Goal: Transaction & Acquisition: Purchase product/service

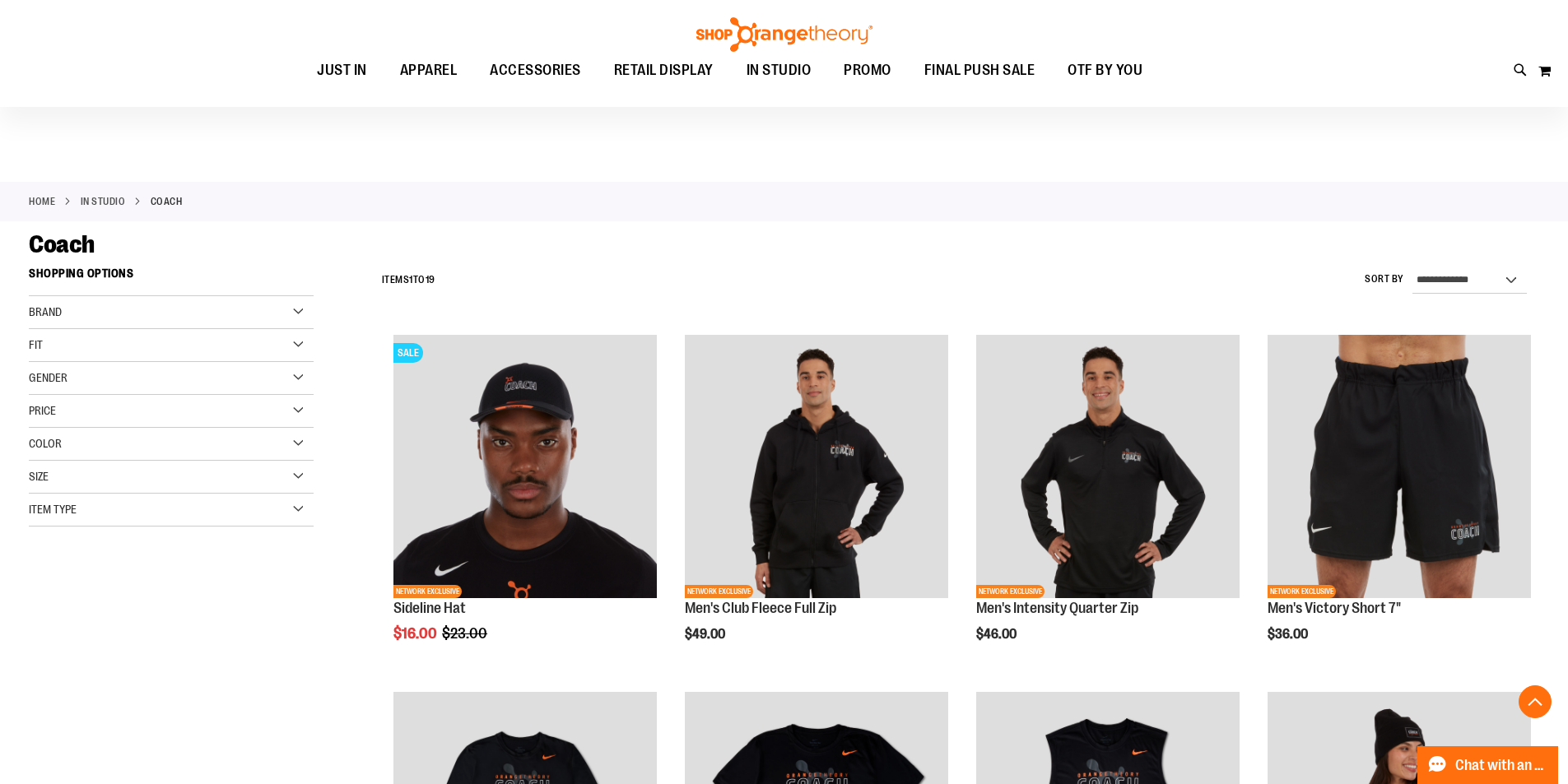
scroll to position [822, 0]
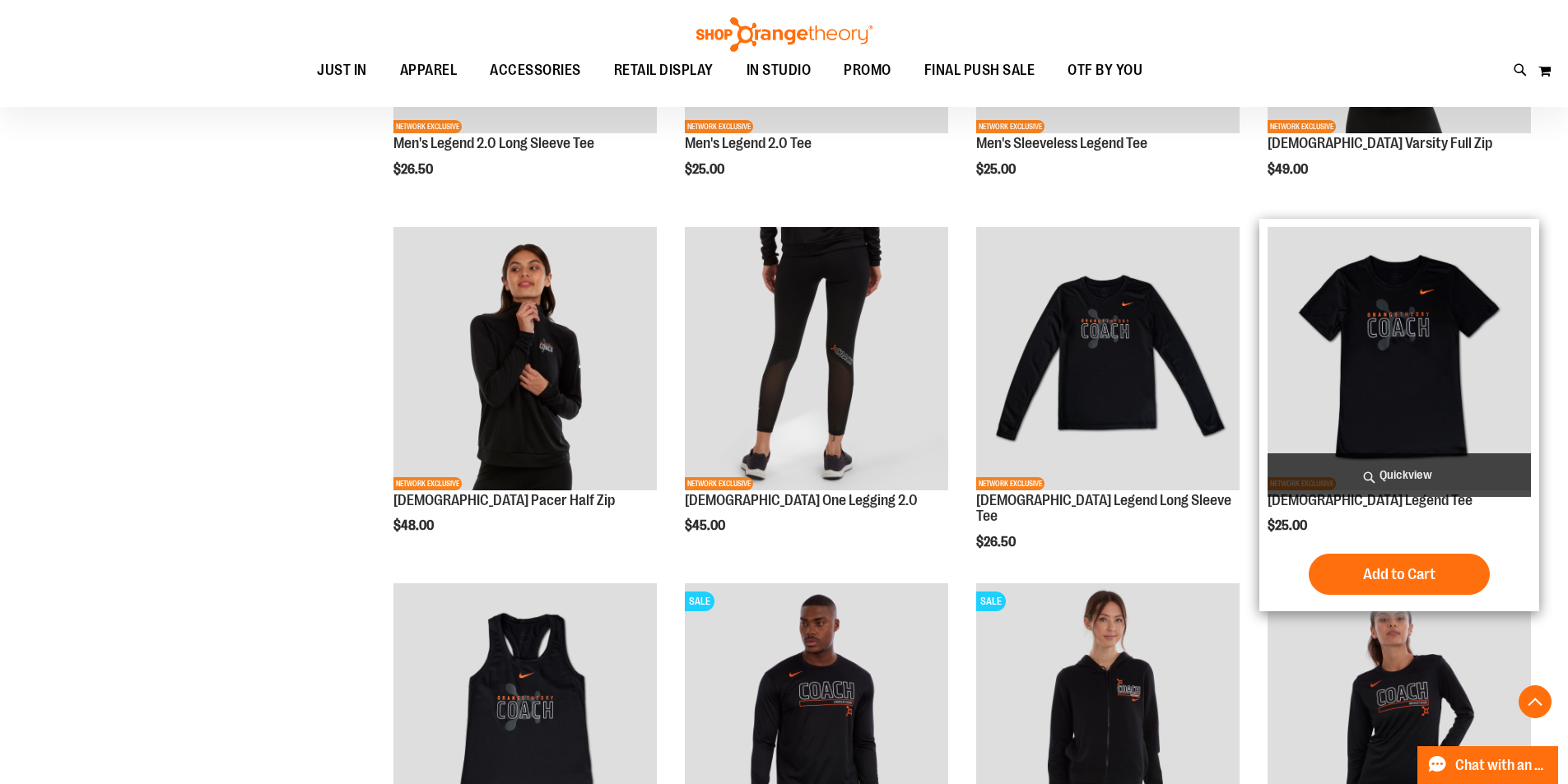
click at [1400, 401] on img "product" at bounding box center [1399, 359] width 264 height 264
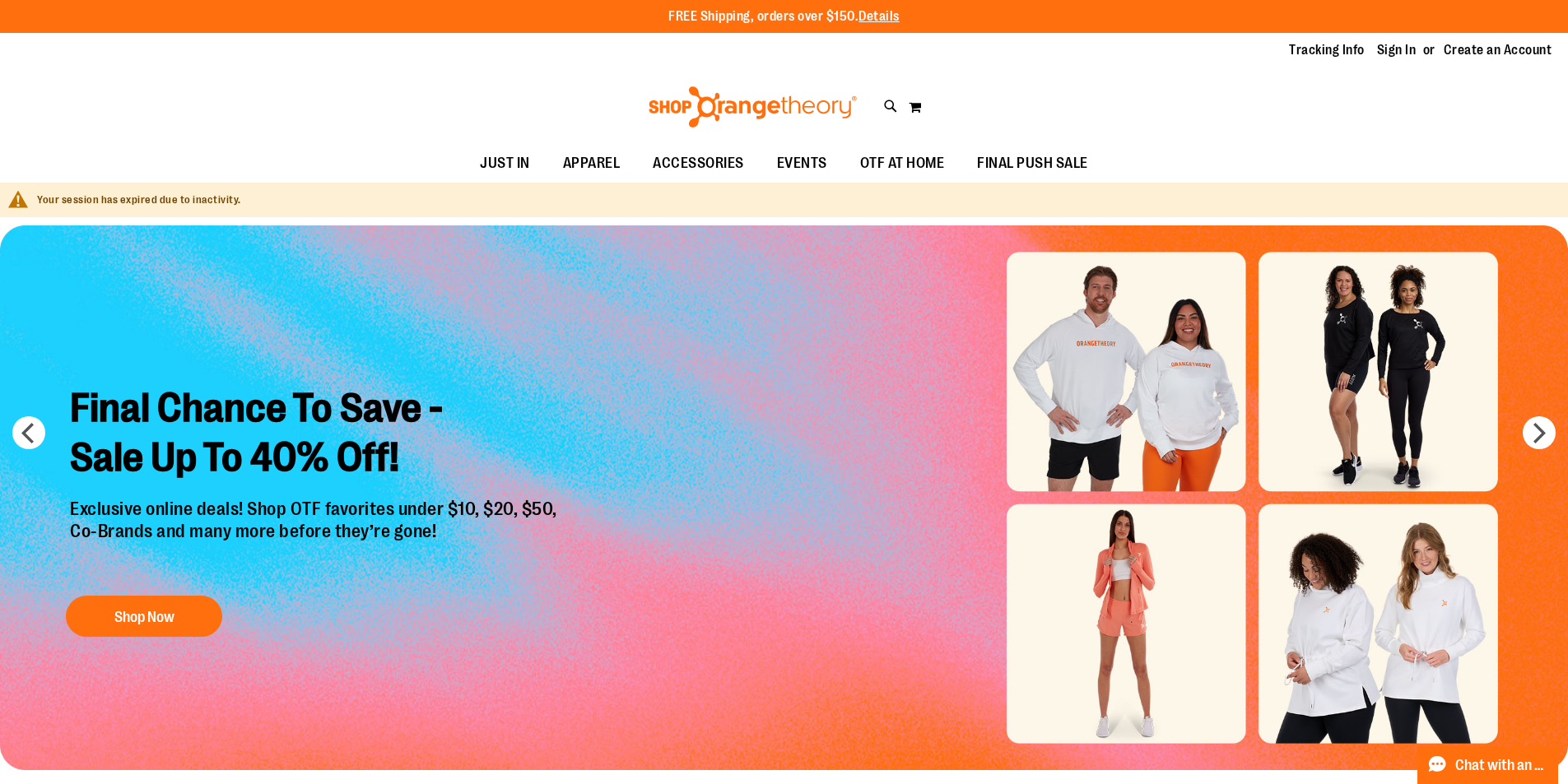
type input "**********"
drag, startPoint x: 504, startPoint y: 90, endPoint x: 536, endPoint y: 98, distance: 33.0
click at [504, 90] on div "Toggle Nav Search Popular Suggestions Advanced Search" at bounding box center [784, 107] width 1568 height 76
click at [1396, 51] on link "Sign In" at bounding box center [1397, 50] width 40 height 18
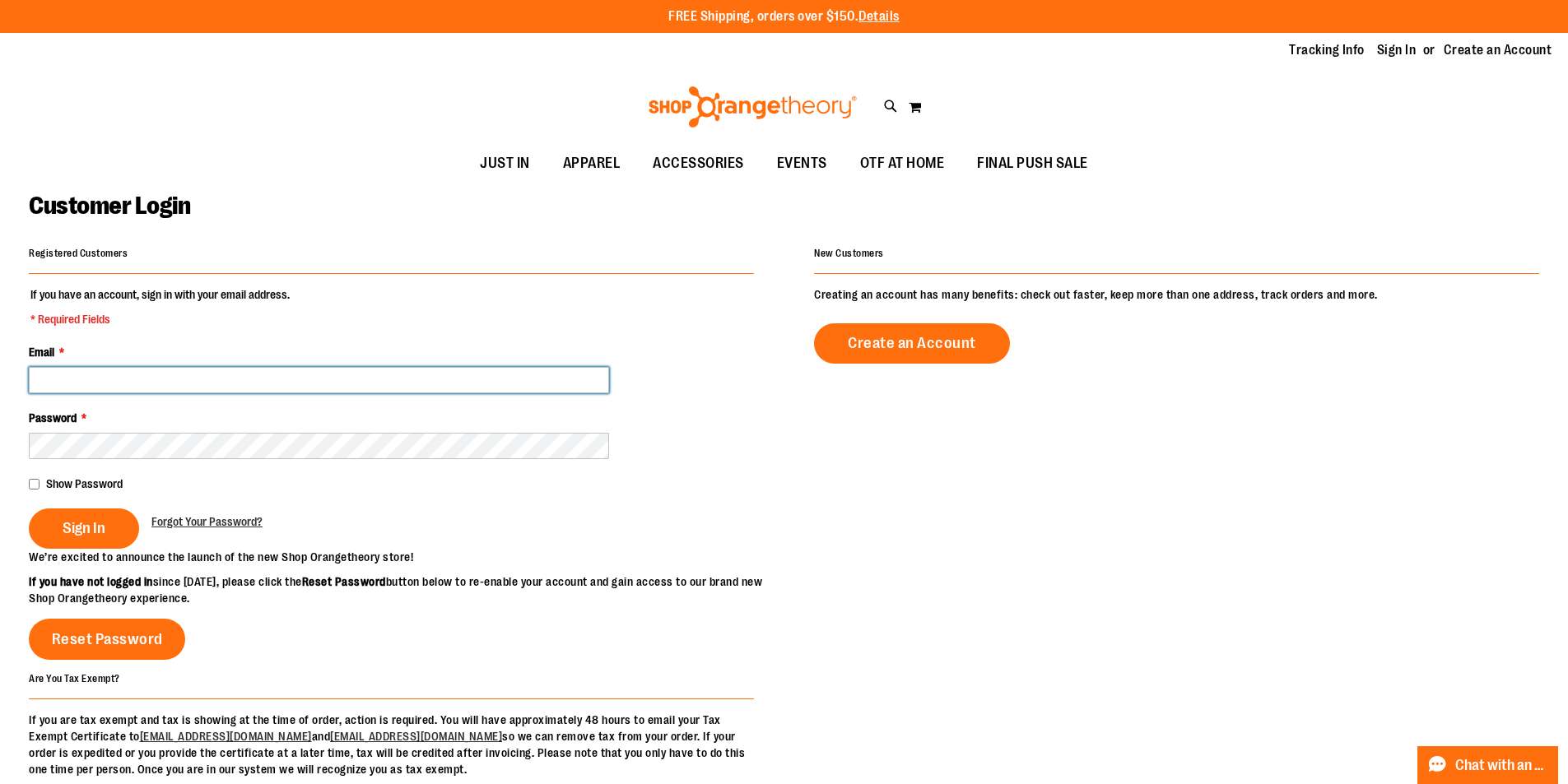
type input "**********"
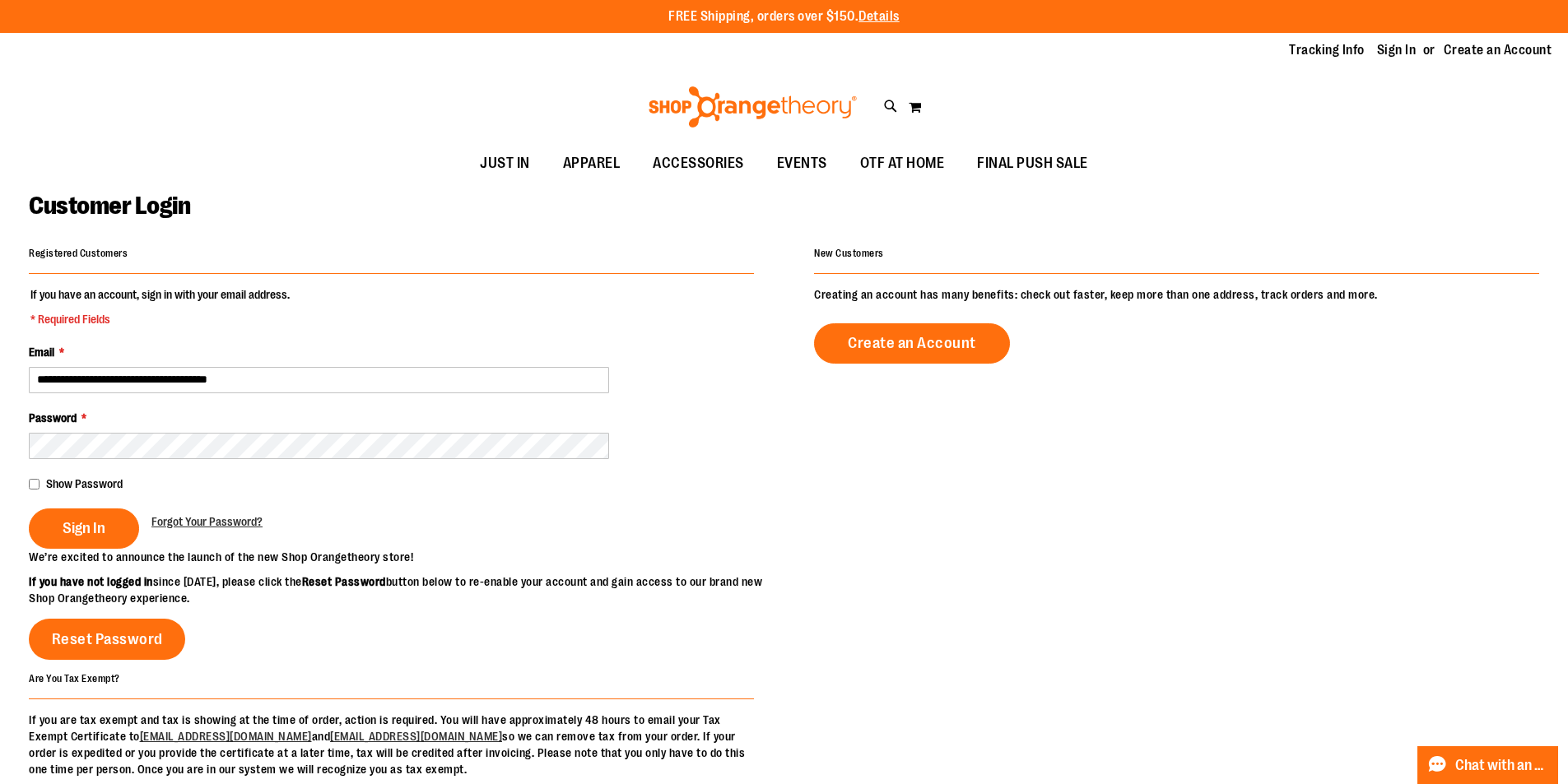
type input "**********"
click at [66, 526] on span "Sign In" at bounding box center [84, 528] width 43 height 18
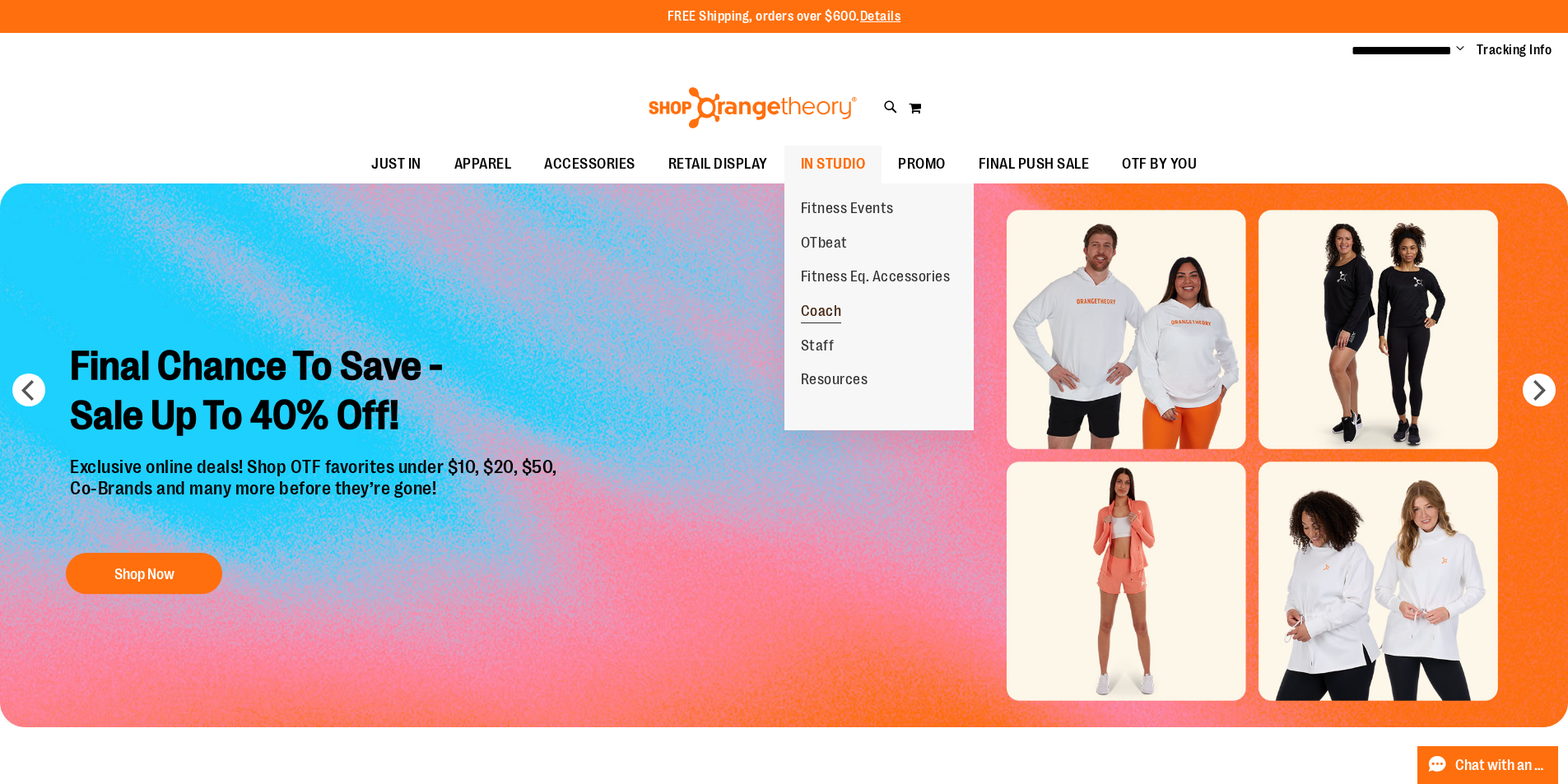
type input "**********"
click at [838, 303] on span "Coach" at bounding box center [821, 313] width 41 height 21
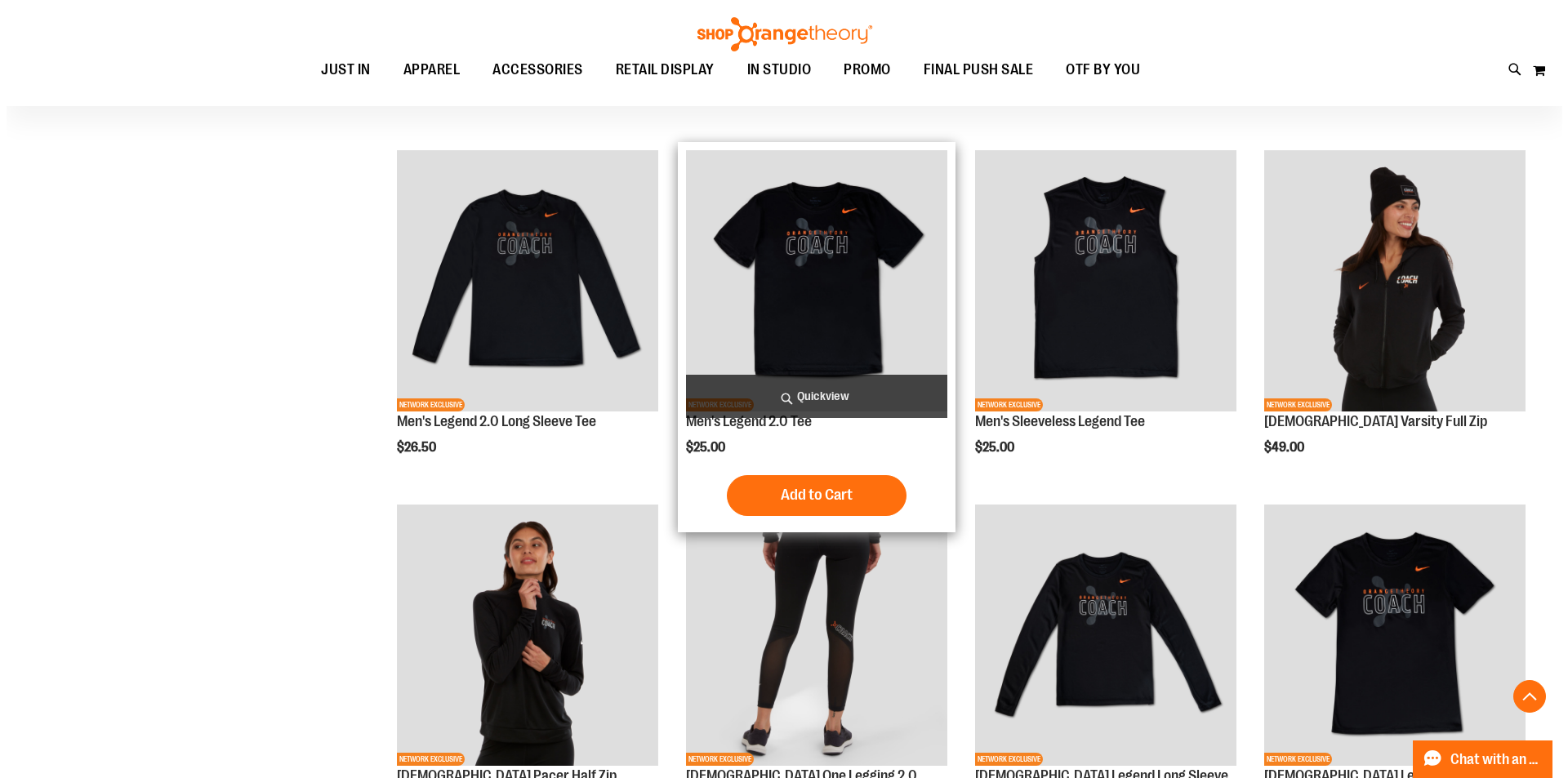
scroll to position [653, 0]
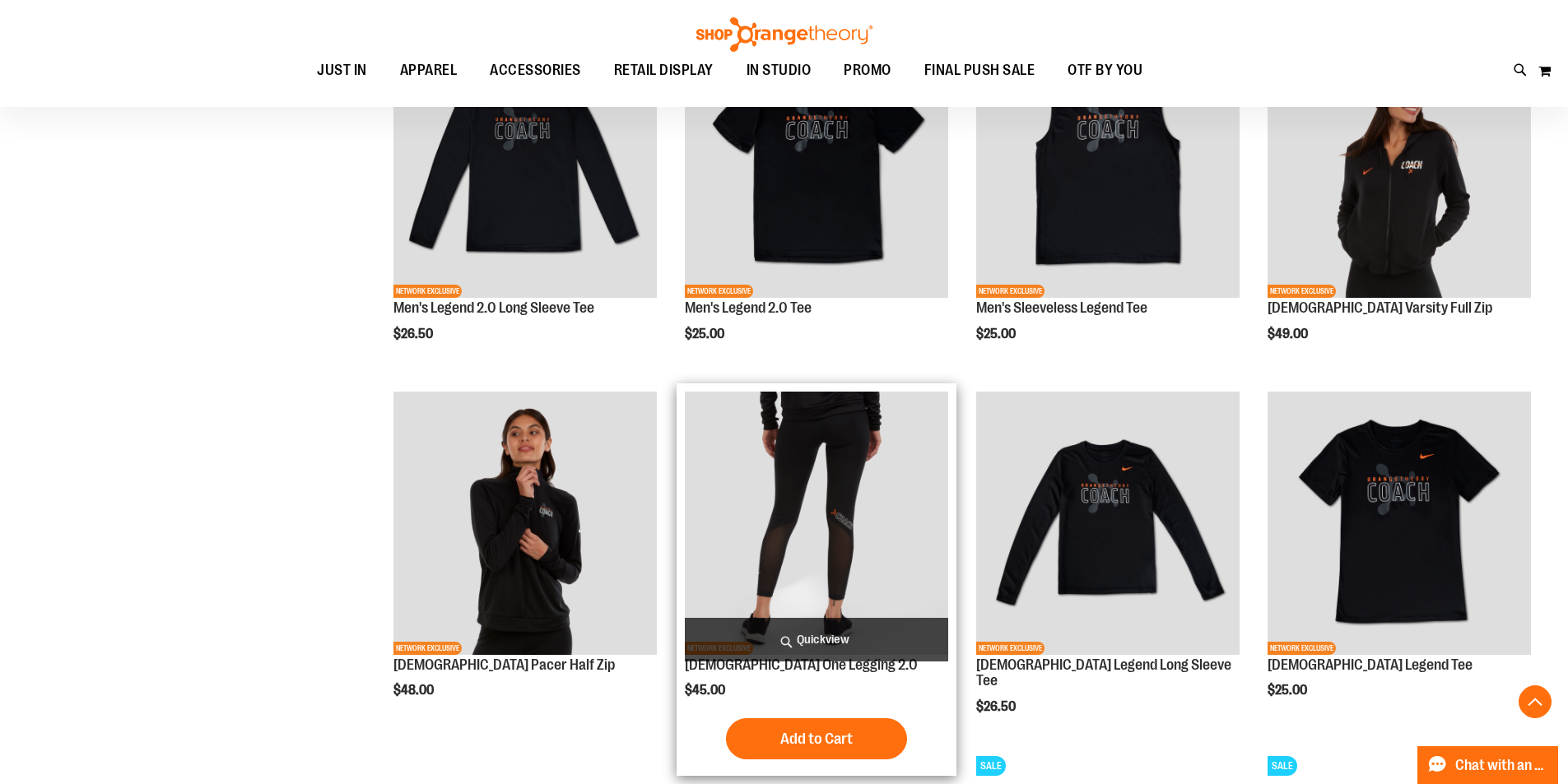
type input "**********"
click at [832, 641] on span "Quickview" at bounding box center [816, 640] width 264 height 43
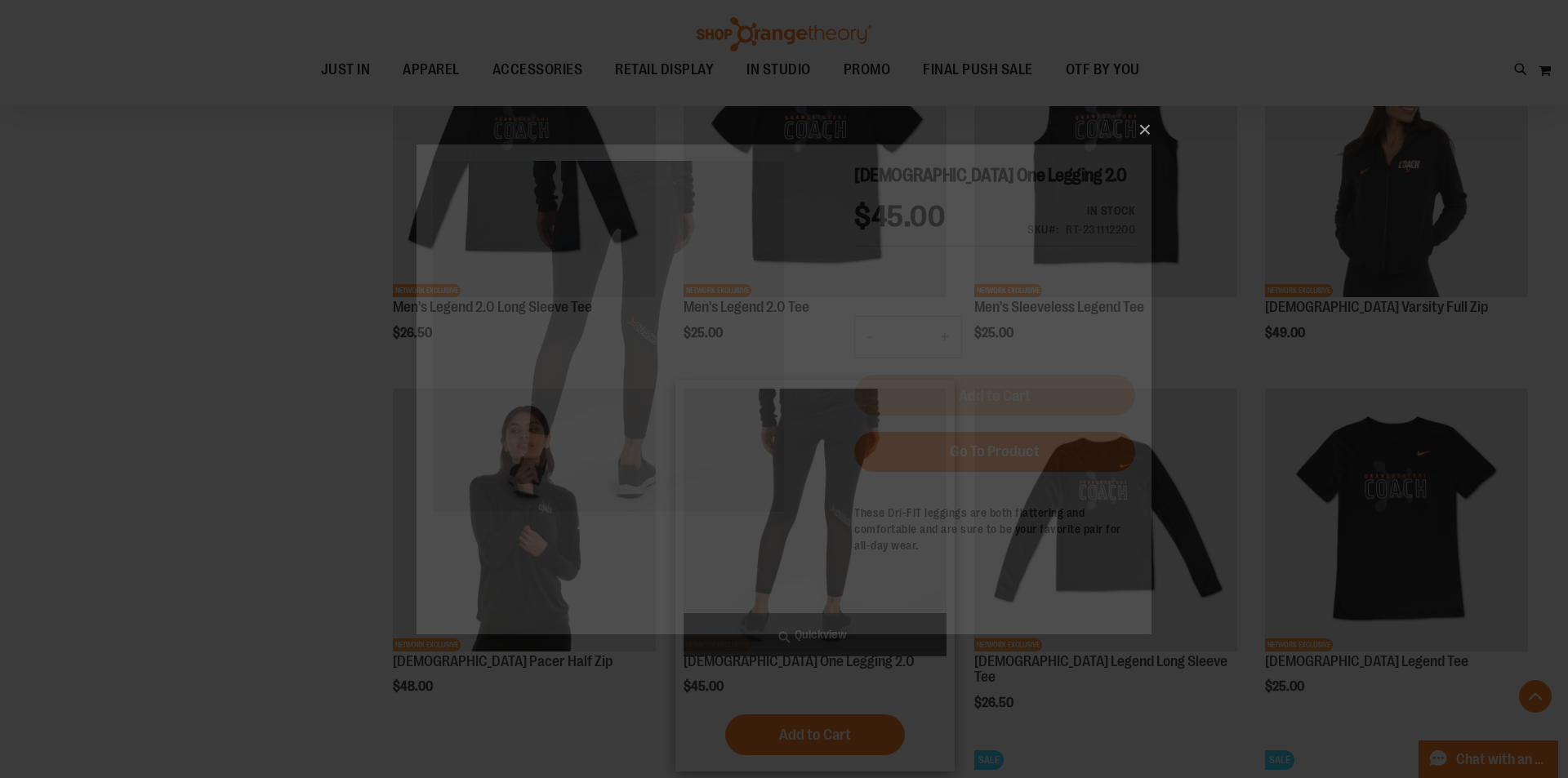
scroll to position [0, 0]
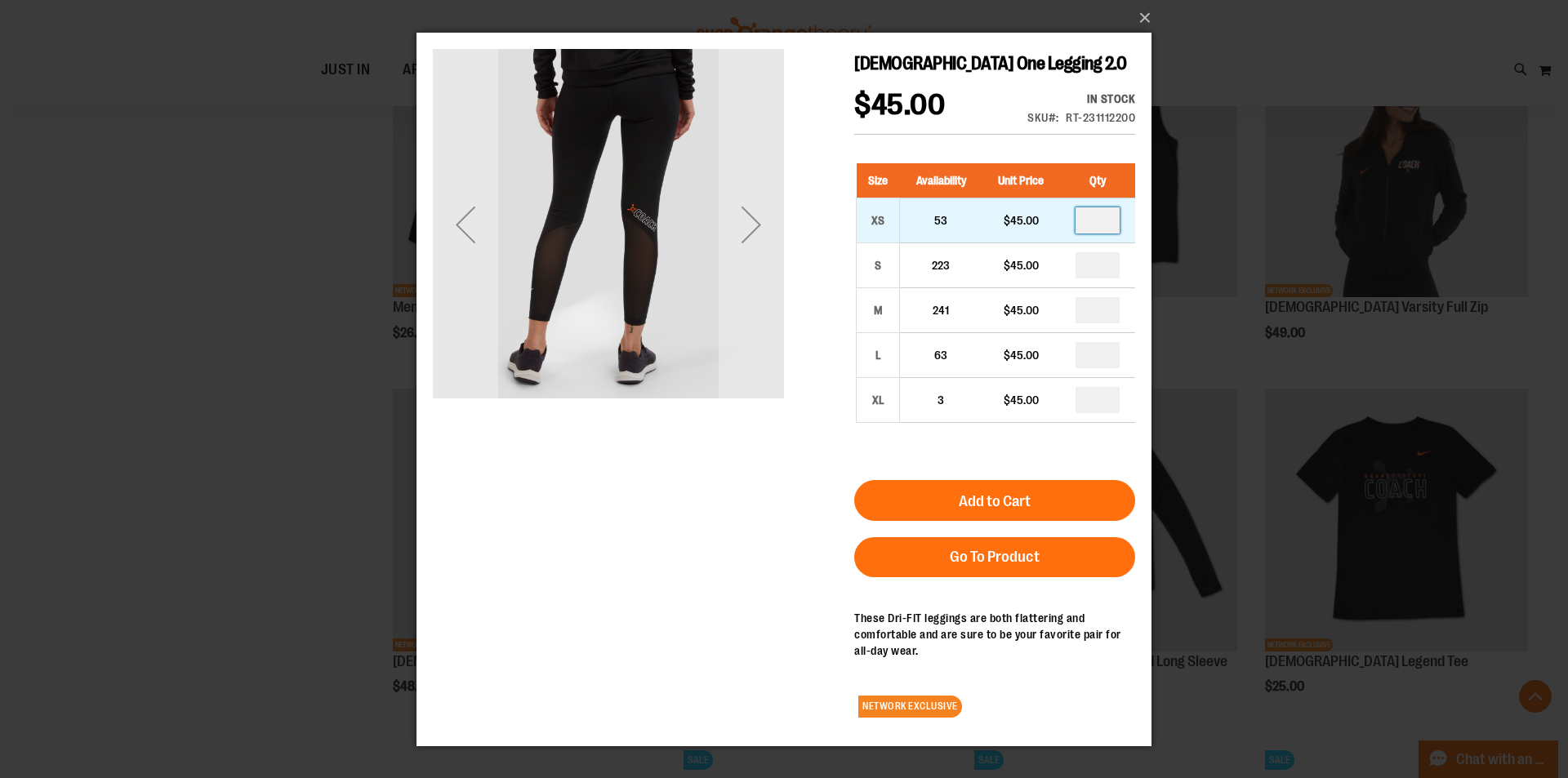
drag, startPoint x: 1082, startPoint y: 220, endPoint x: 1051, endPoint y: 220, distance: 31.0
click at [1051, 220] on tr "XS 53 $45.00" at bounding box center [997, 220] width 280 height 45
type input "*"
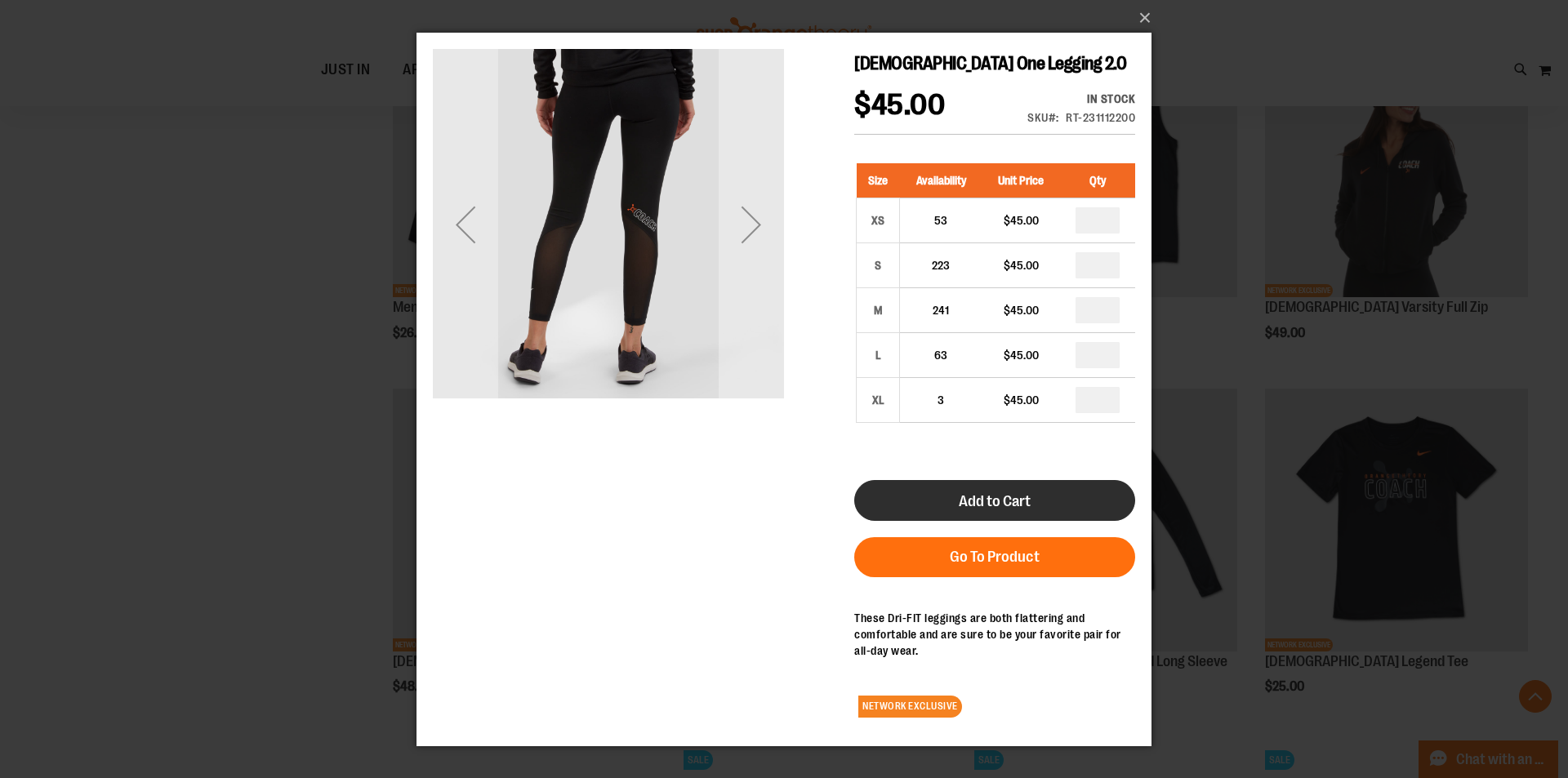
click at [1024, 506] on span "Add to Cart" at bounding box center [995, 501] width 72 height 18
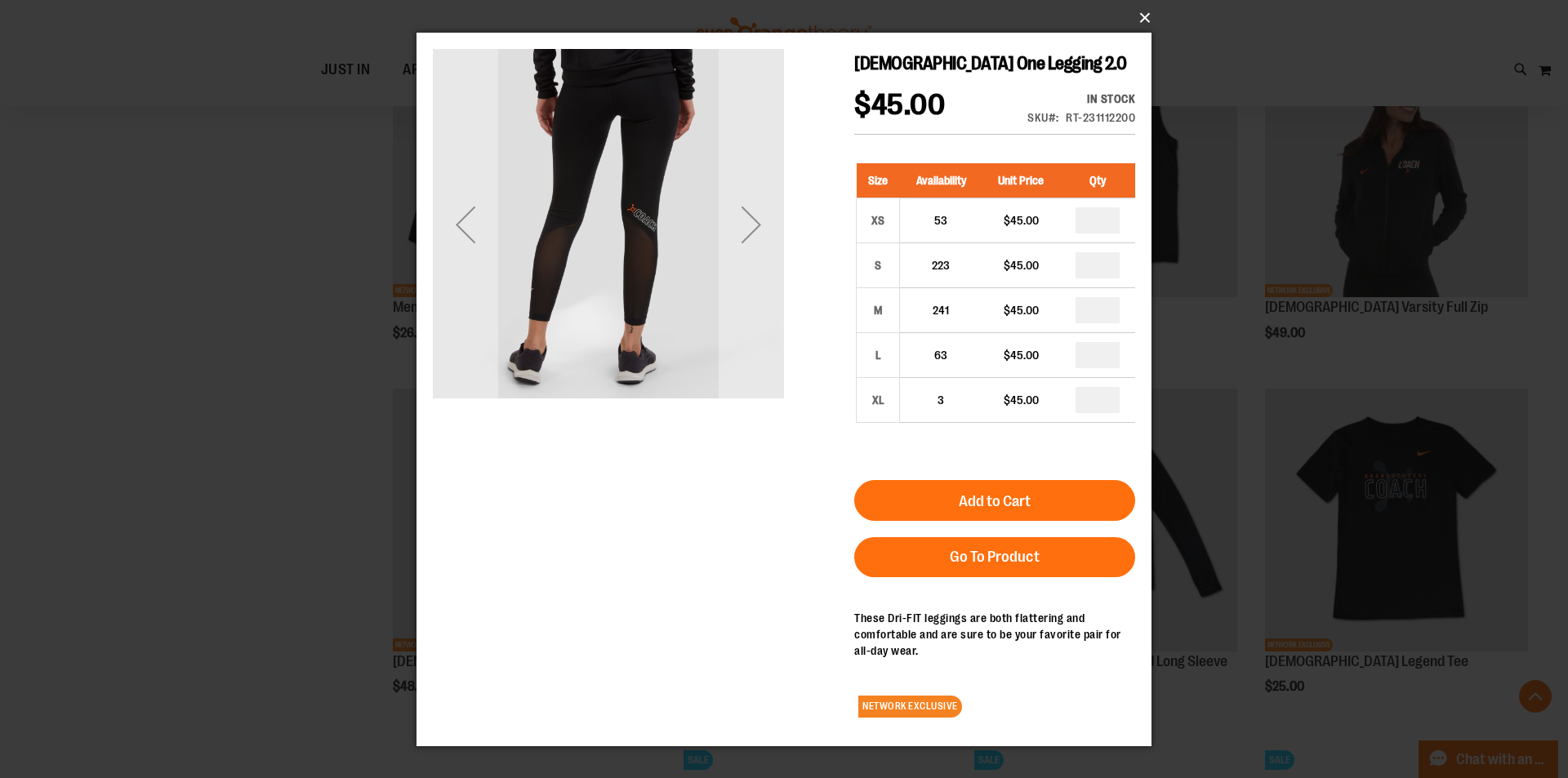
click at [1149, 19] on button "×" at bounding box center [788, 18] width 735 height 36
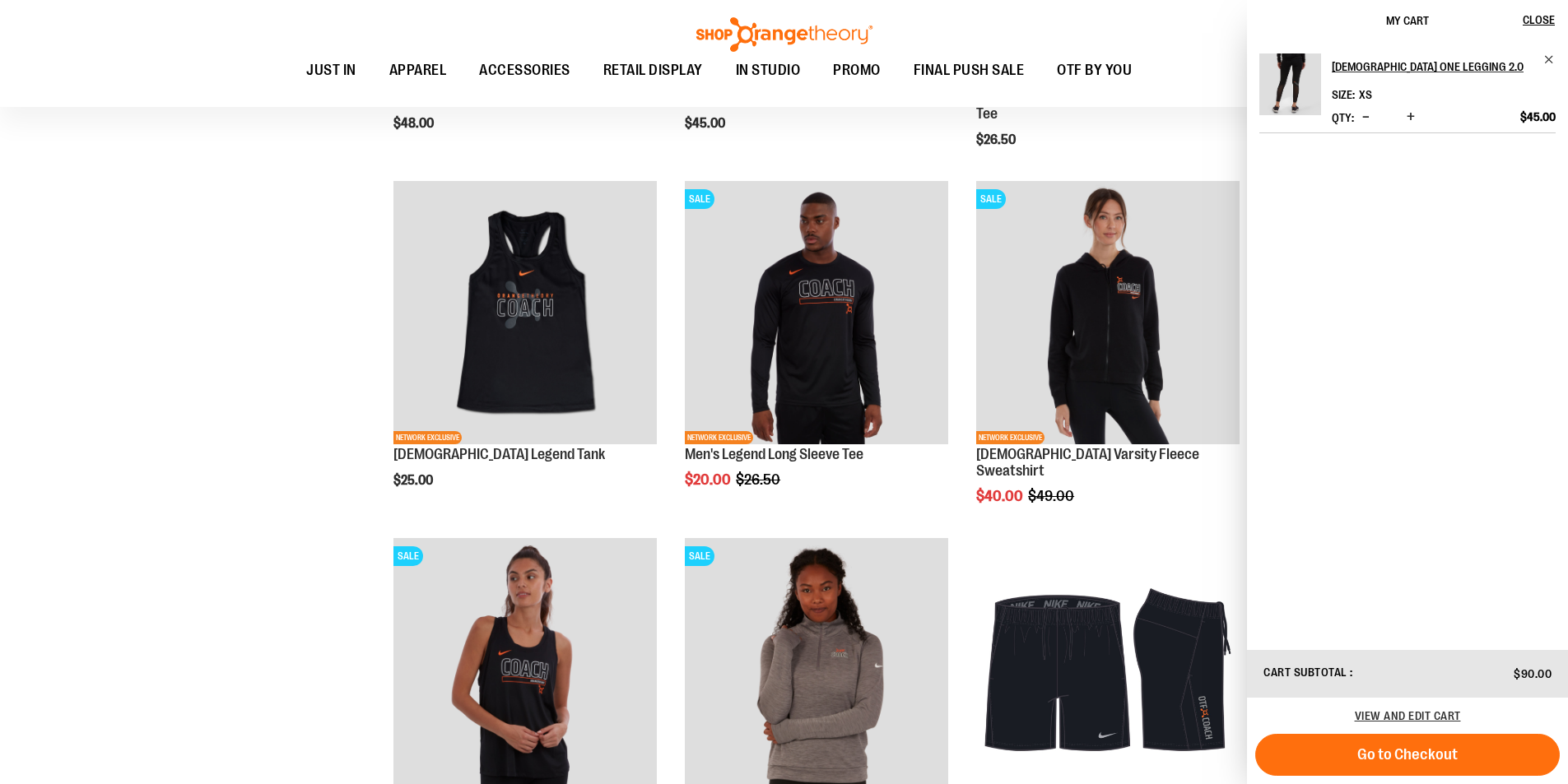
scroll to position [1139, 0]
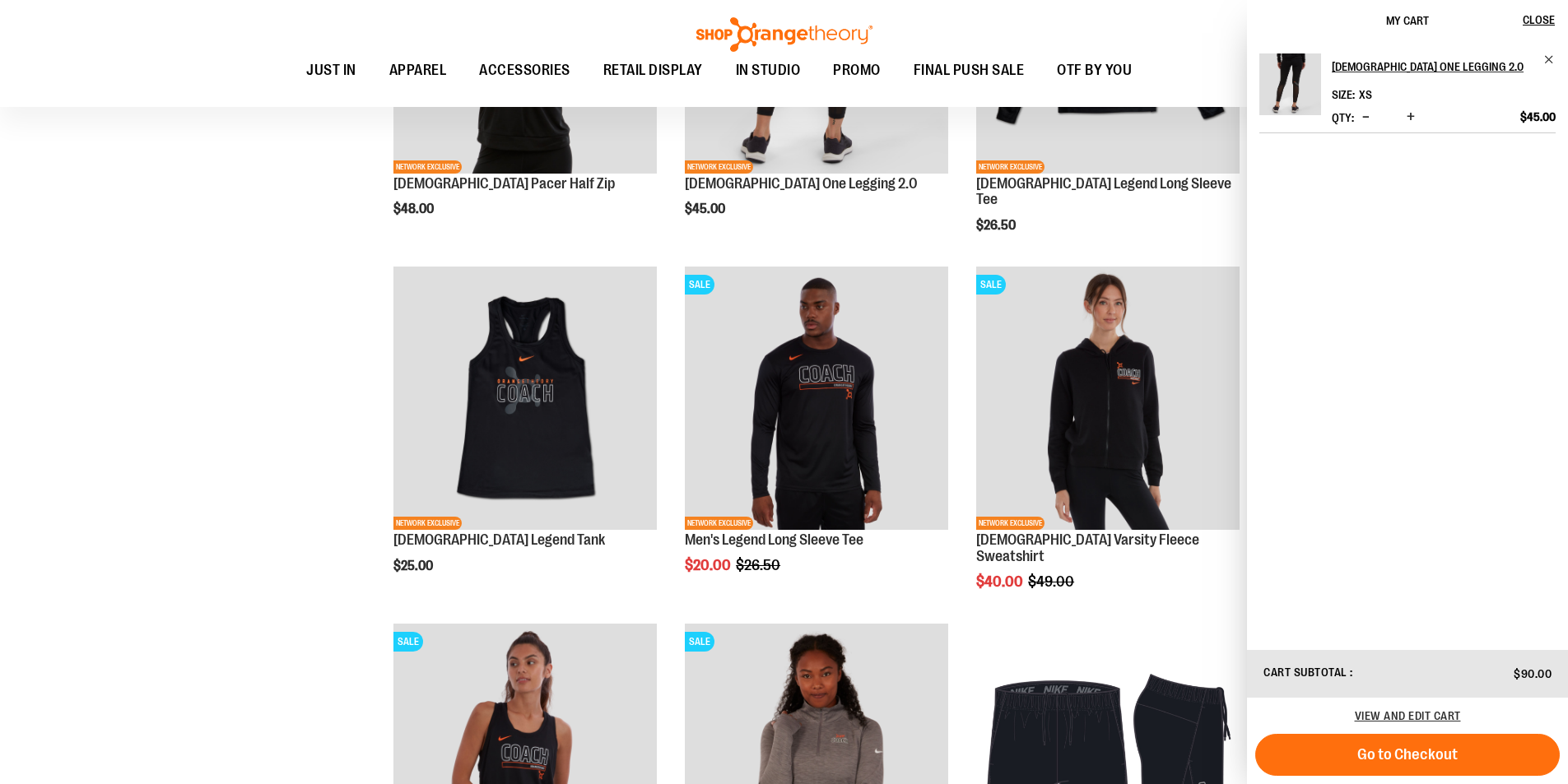
click at [257, 500] on div "**********" at bounding box center [783, 95] width 1510 height 1950
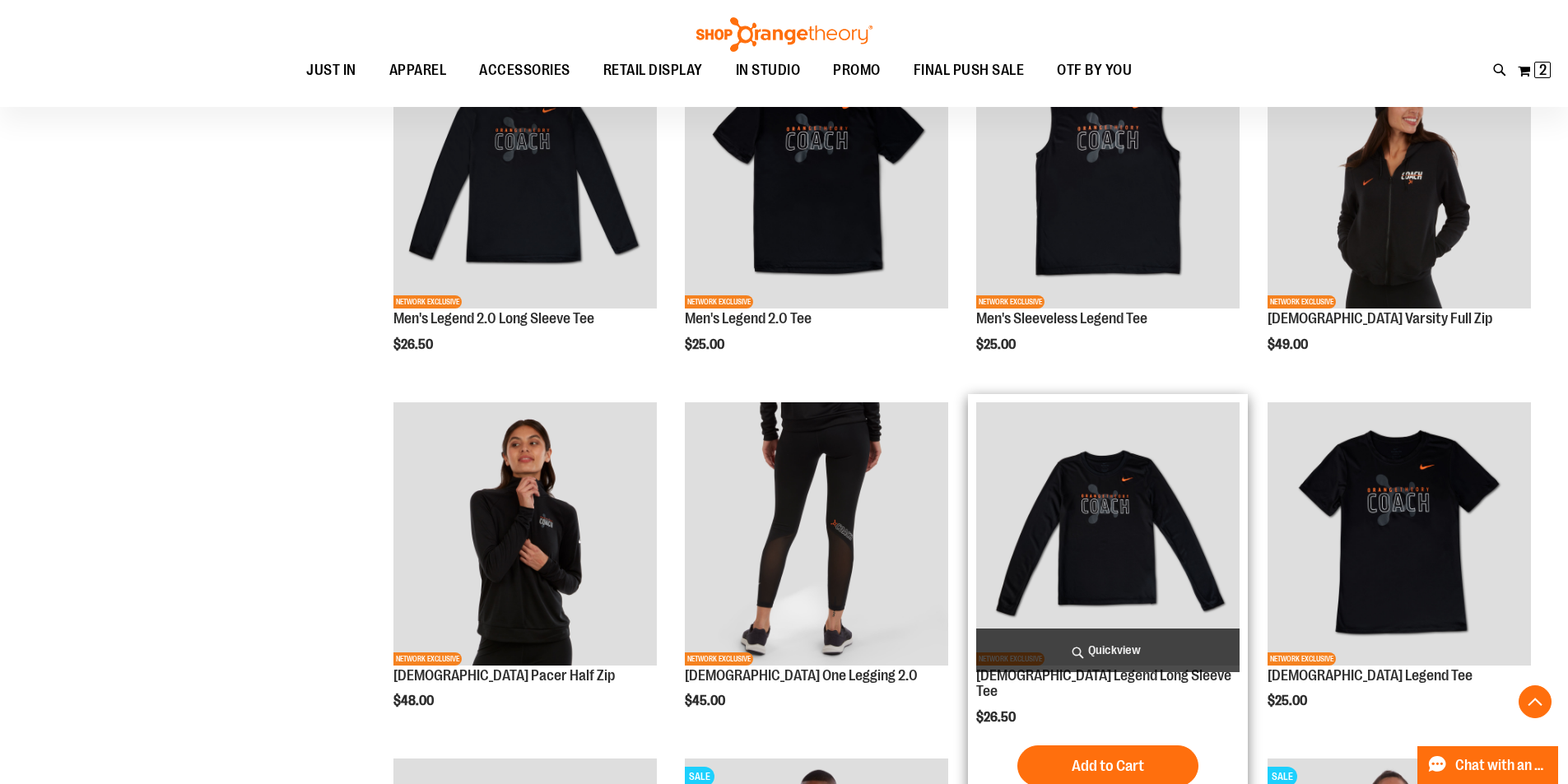
scroll to position [645, 0]
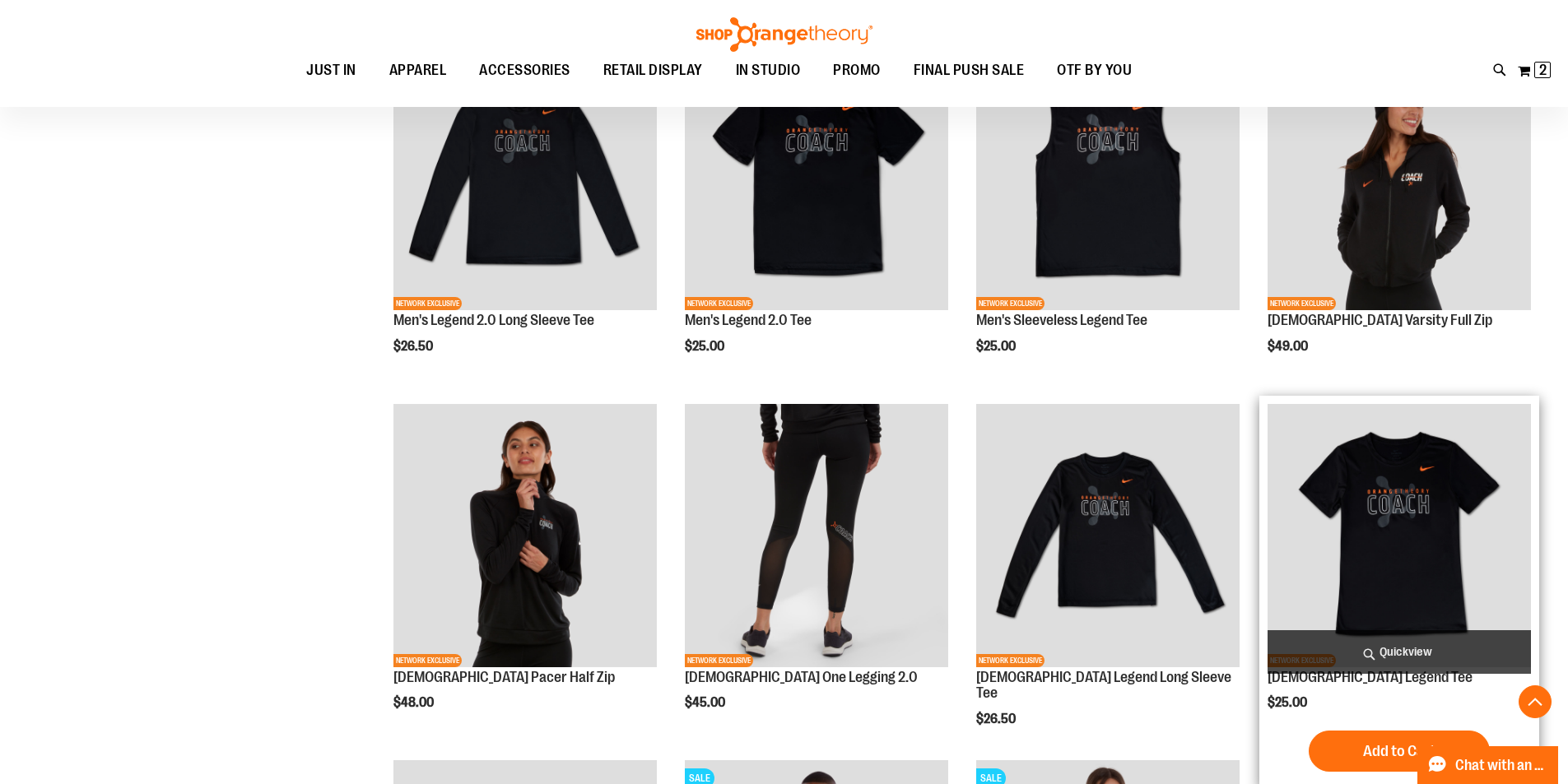
click at [1433, 565] on img "product" at bounding box center [1399, 535] width 264 height 264
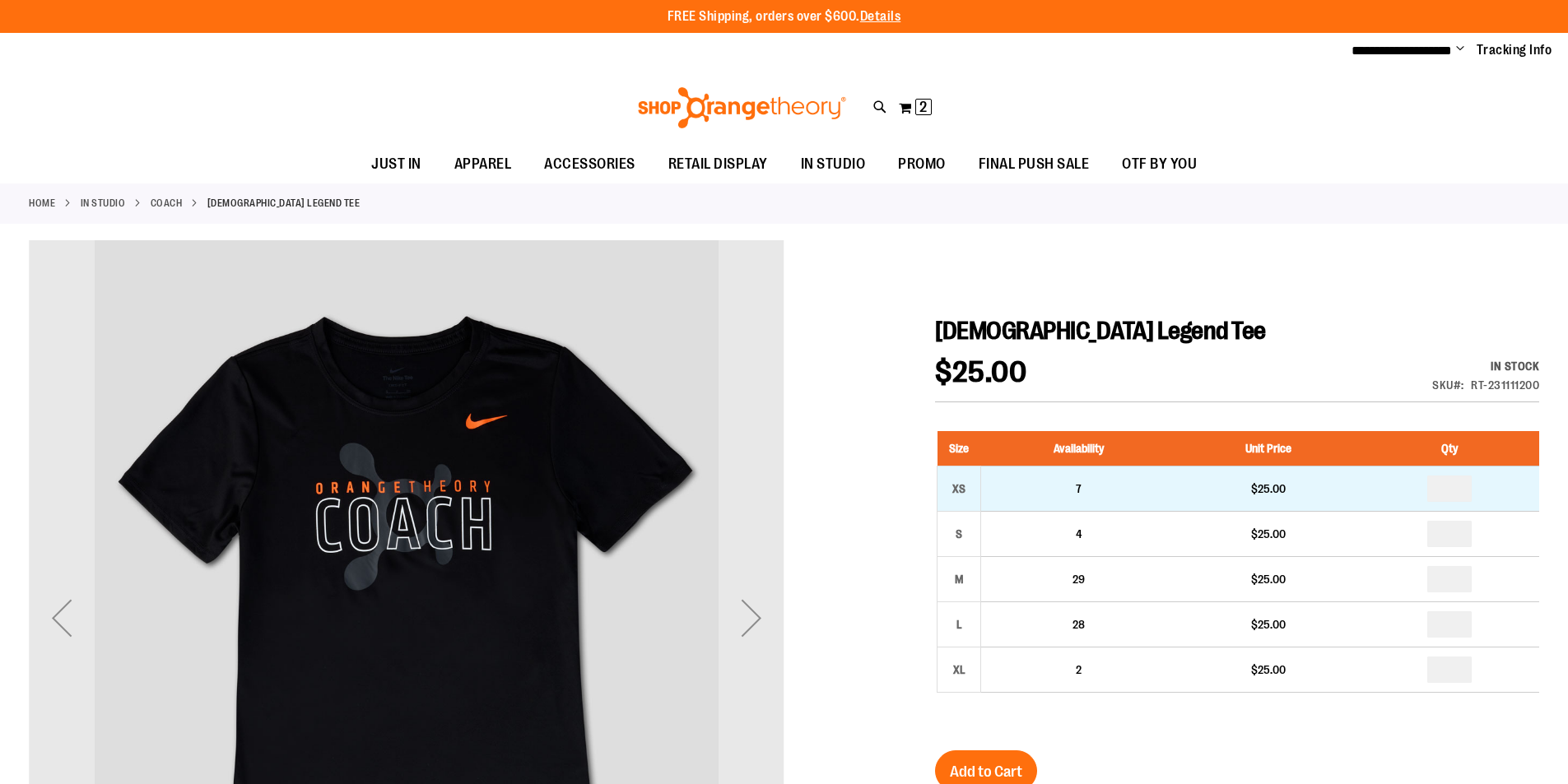
type input "**********"
drag, startPoint x: 1456, startPoint y: 490, endPoint x: 1429, endPoint y: 490, distance: 27.0
click at [1429, 490] on input "number" at bounding box center [1449, 488] width 44 height 26
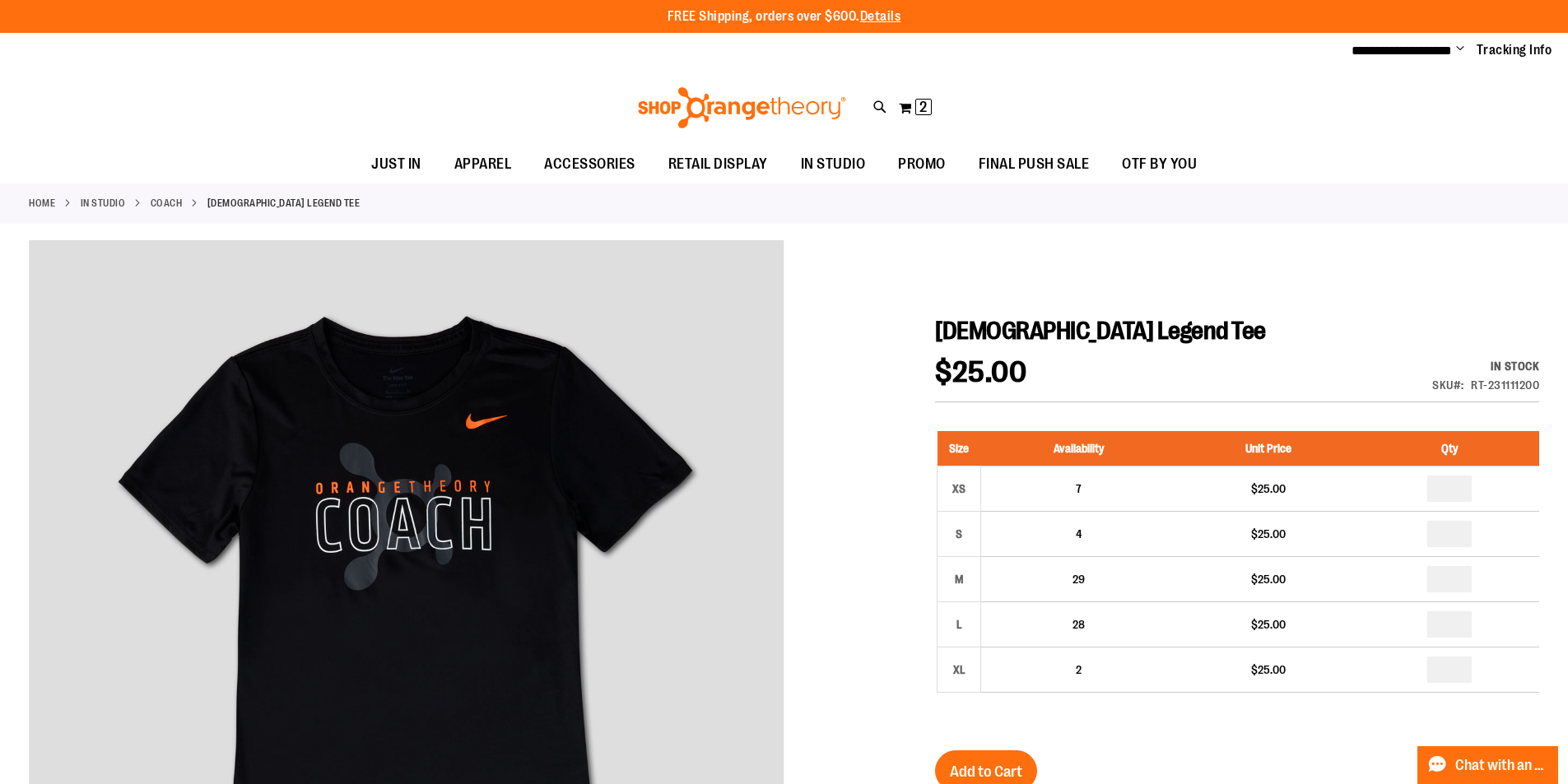
type input "*"
drag, startPoint x: 618, startPoint y: 222, endPoint x: 844, endPoint y: 326, distance: 248.8
click at [618, 222] on div "Home IN STUDIO Coach Ladies Legend Tee" at bounding box center [784, 203] width 1568 height 41
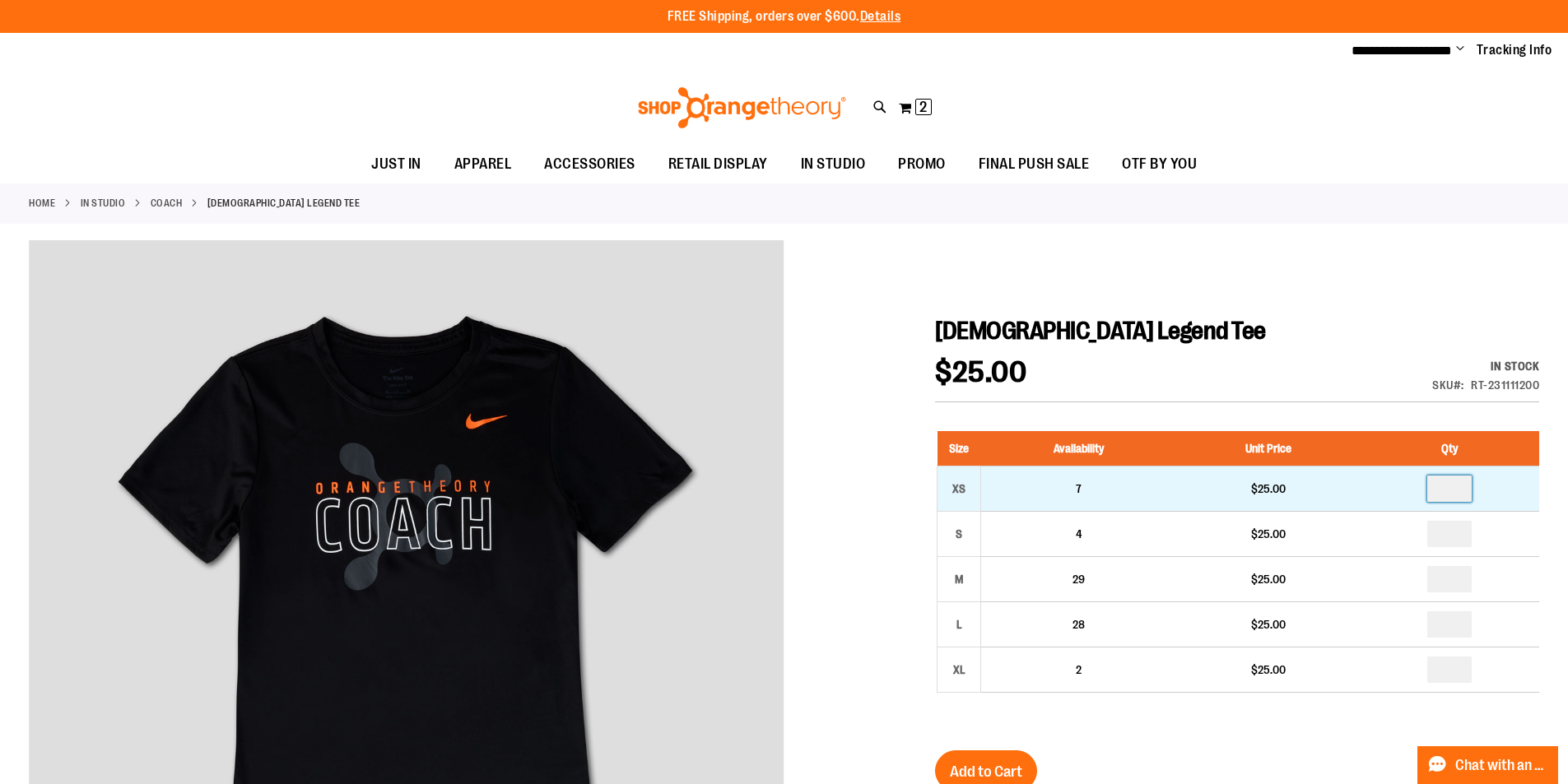
drag, startPoint x: 1456, startPoint y: 493, endPoint x: 1401, endPoint y: 491, distance: 55.0
click at [1401, 491] on td at bounding box center [1450, 488] width 179 height 45
type input "*"
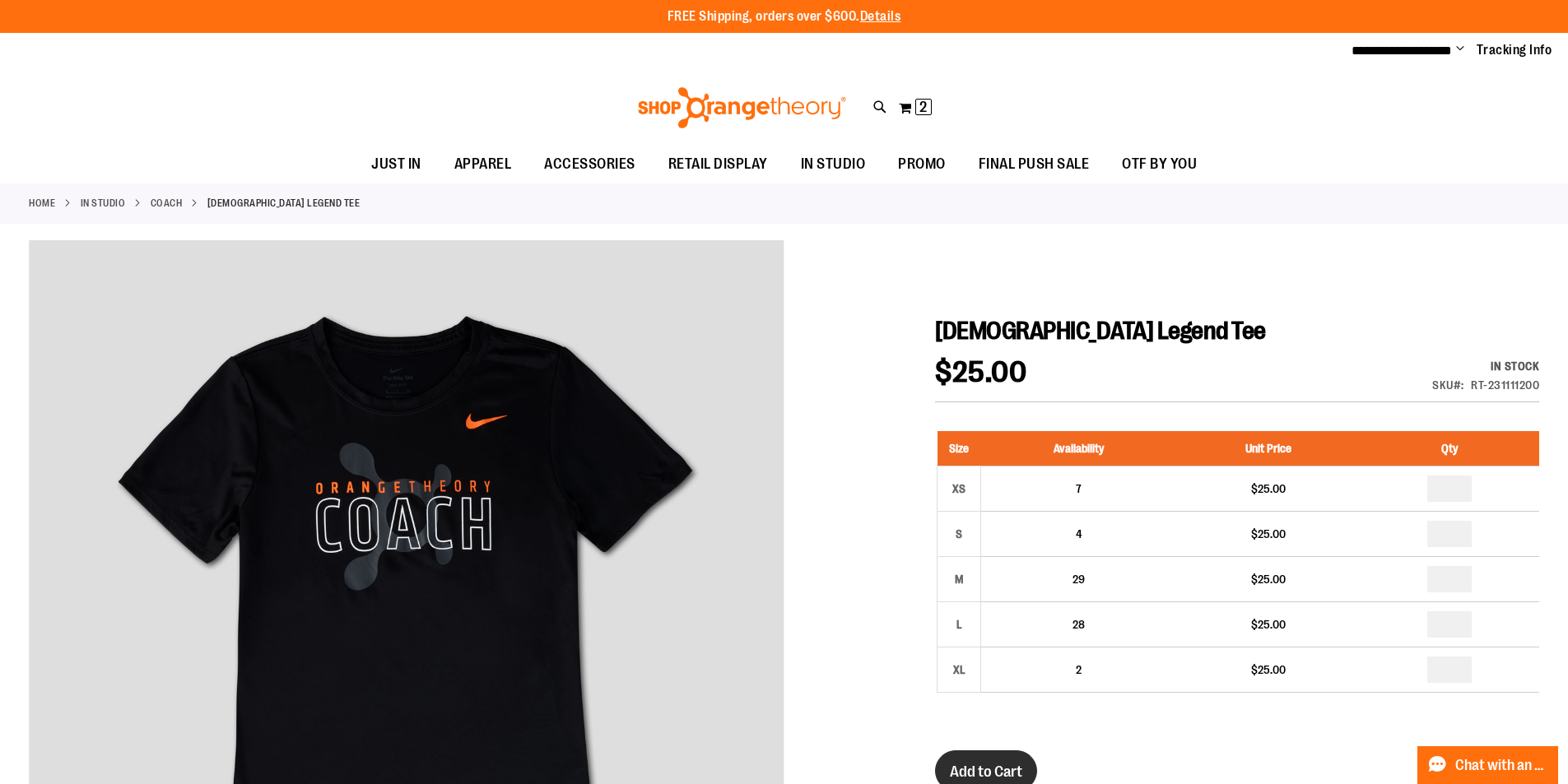
click at [985, 766] on span "Add to Cart" at bounding box center [986, 772] width 73 height 18
click at [166, 207] on link "Coach" at bounding box center [166, 203] width 32 height 15
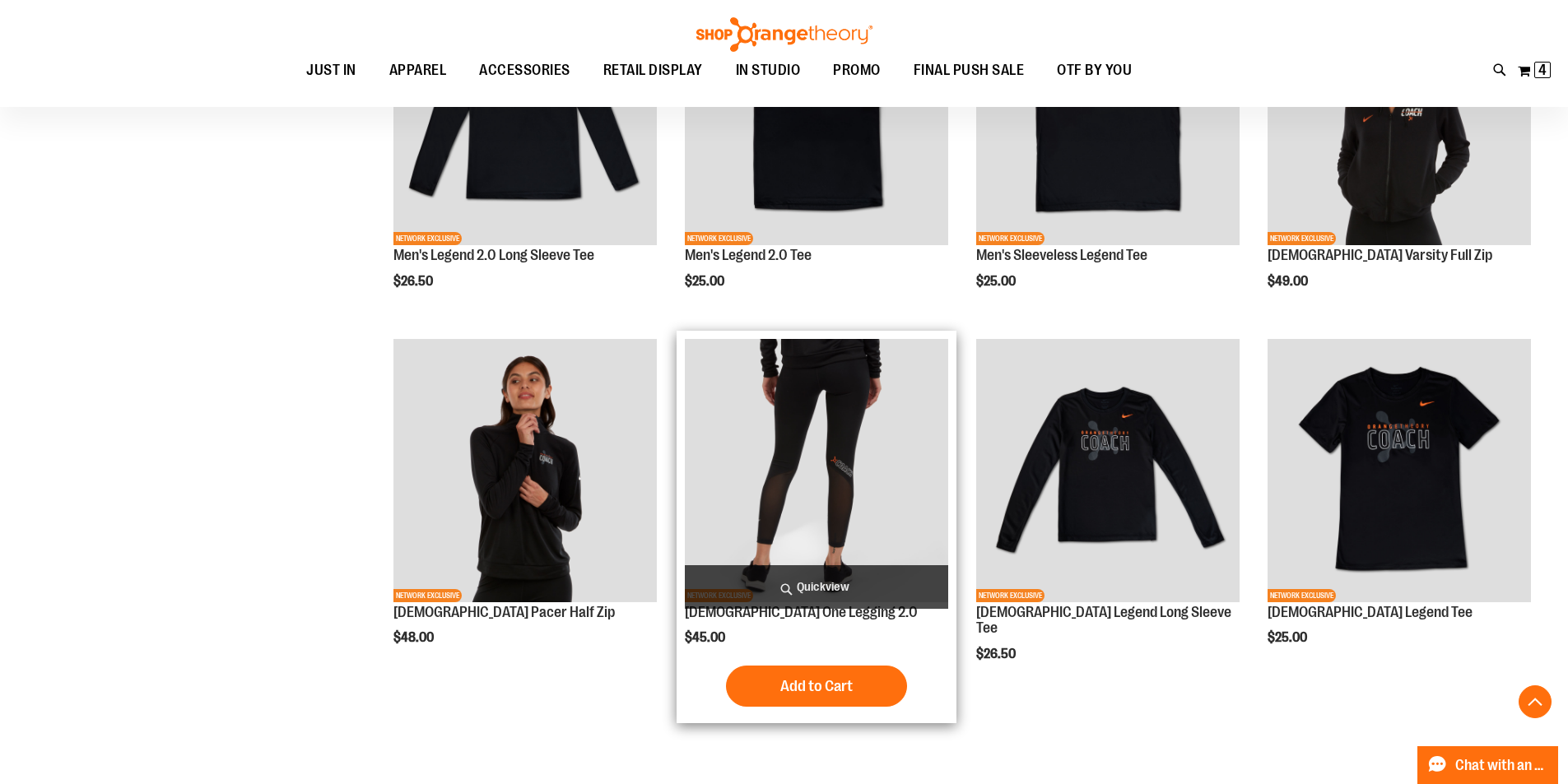
scroll to position [740, 0]
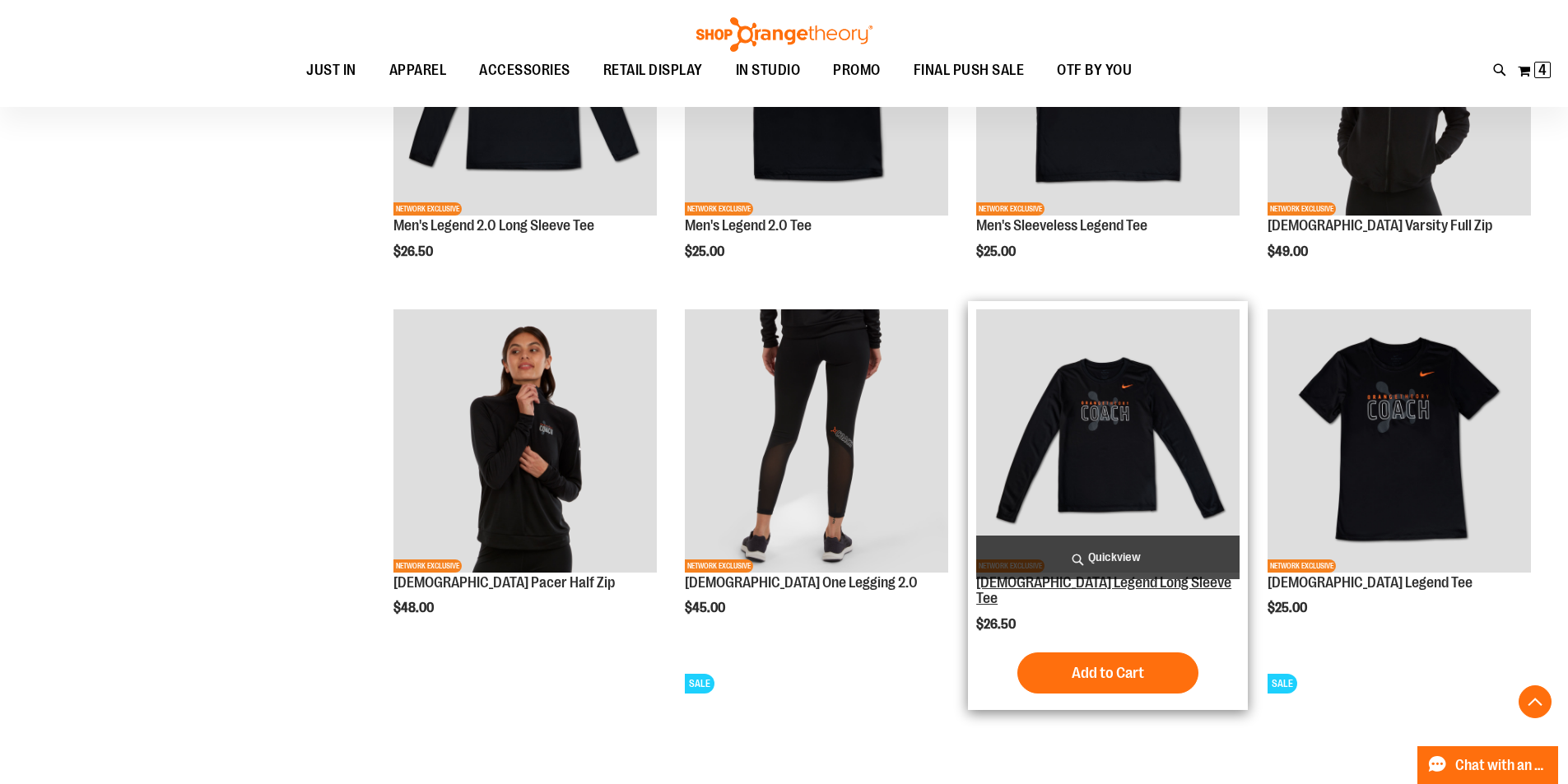
type input "**********"
click at [1101, 586] on link "[DEMOGRAPHIC_DATA] Legend Long Sleeve Tee" at bounding box center [1103, 591] width 255 height 33
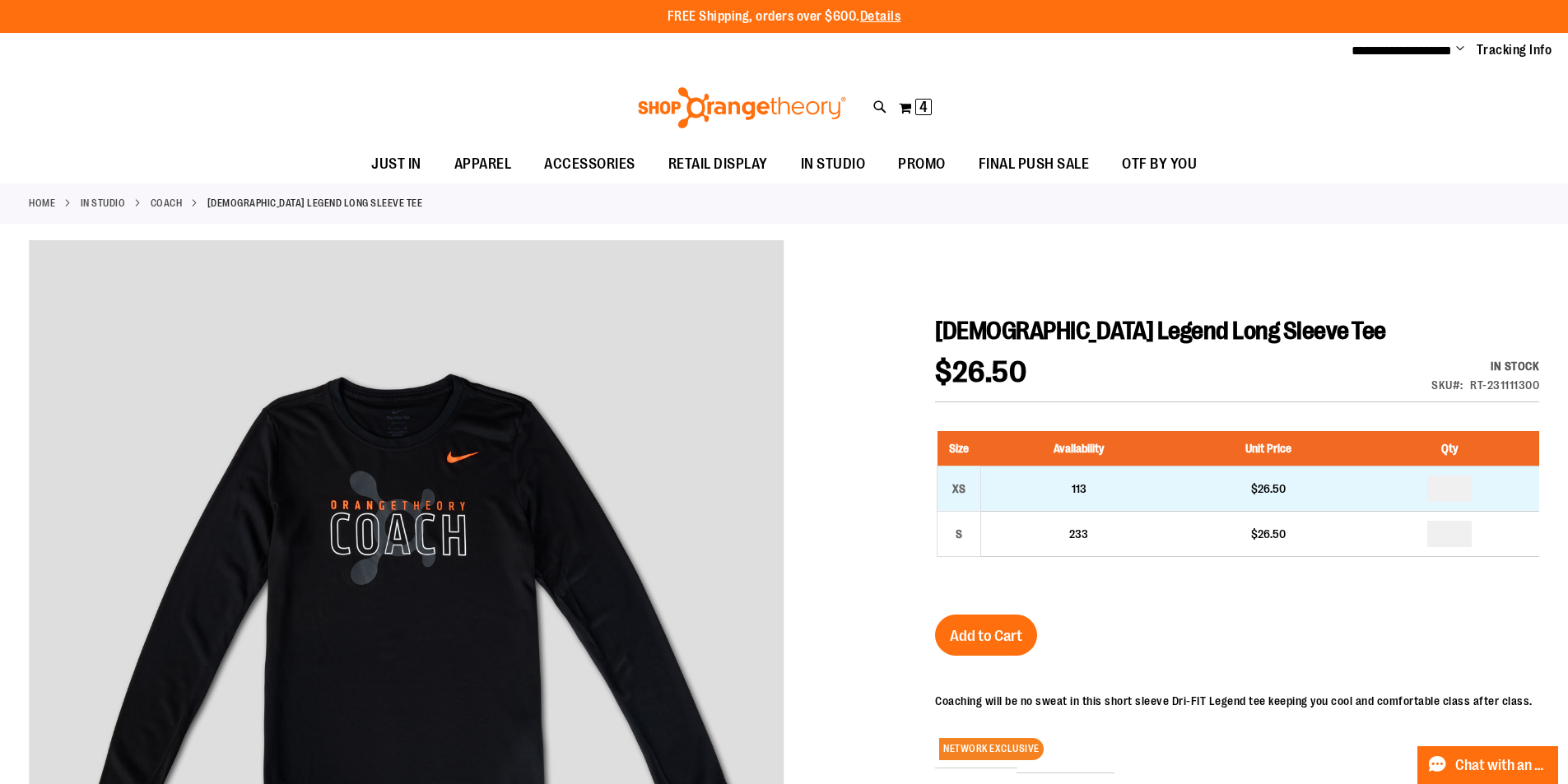
type input "**********"
drag, startPoint x: 1454, startPoint y: 489, endPoint x: 1444, endPoint y: 489, distance: 10.0
click at [1444, 489] on input "number" at bounding box center [1449, 488] width 44 height 26
type input "*"
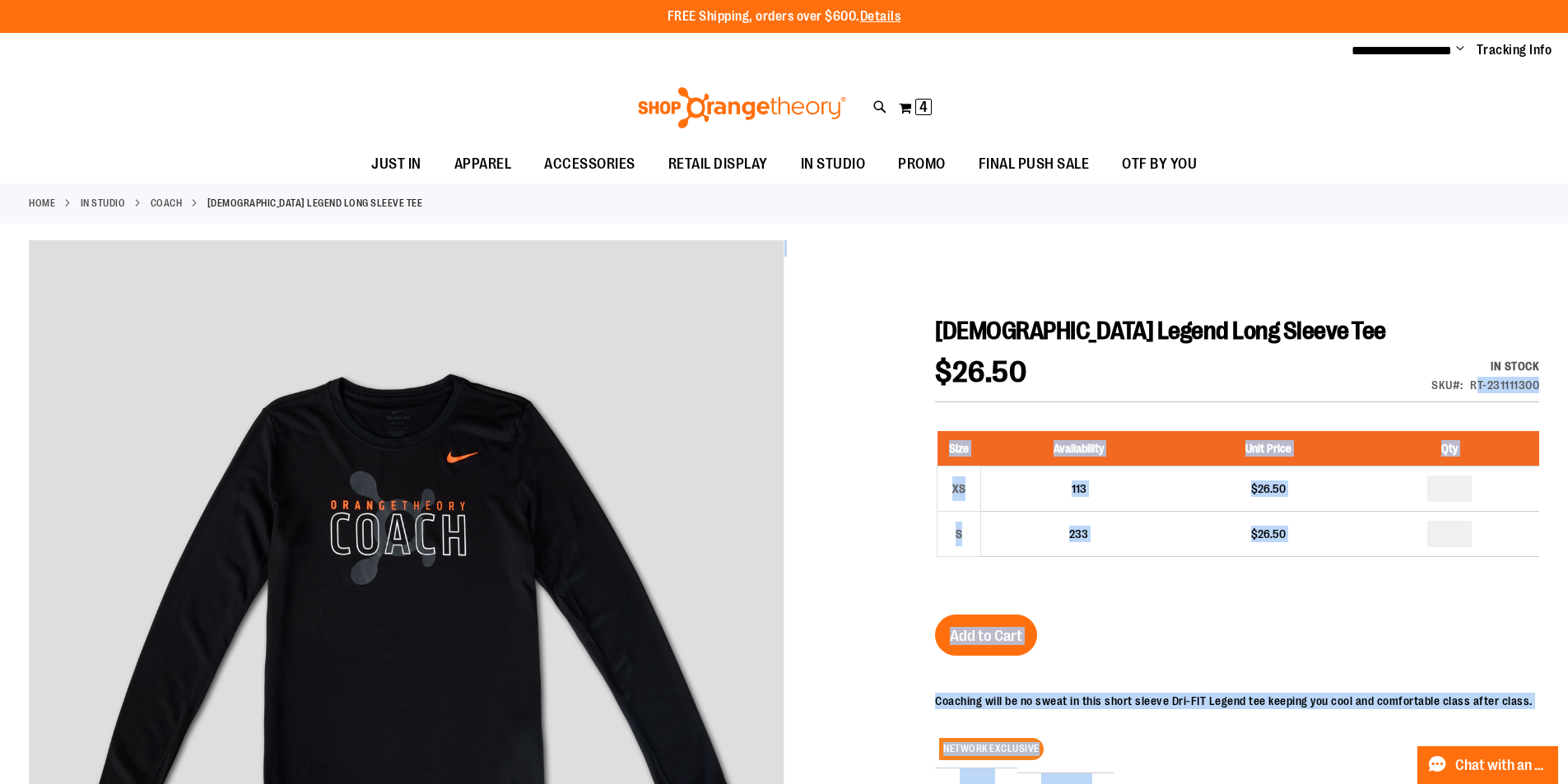
drag, startPoint x: 1542, startPoint y: 381, endPoint x: 1450, endPoint y: 347, distance: 98.1
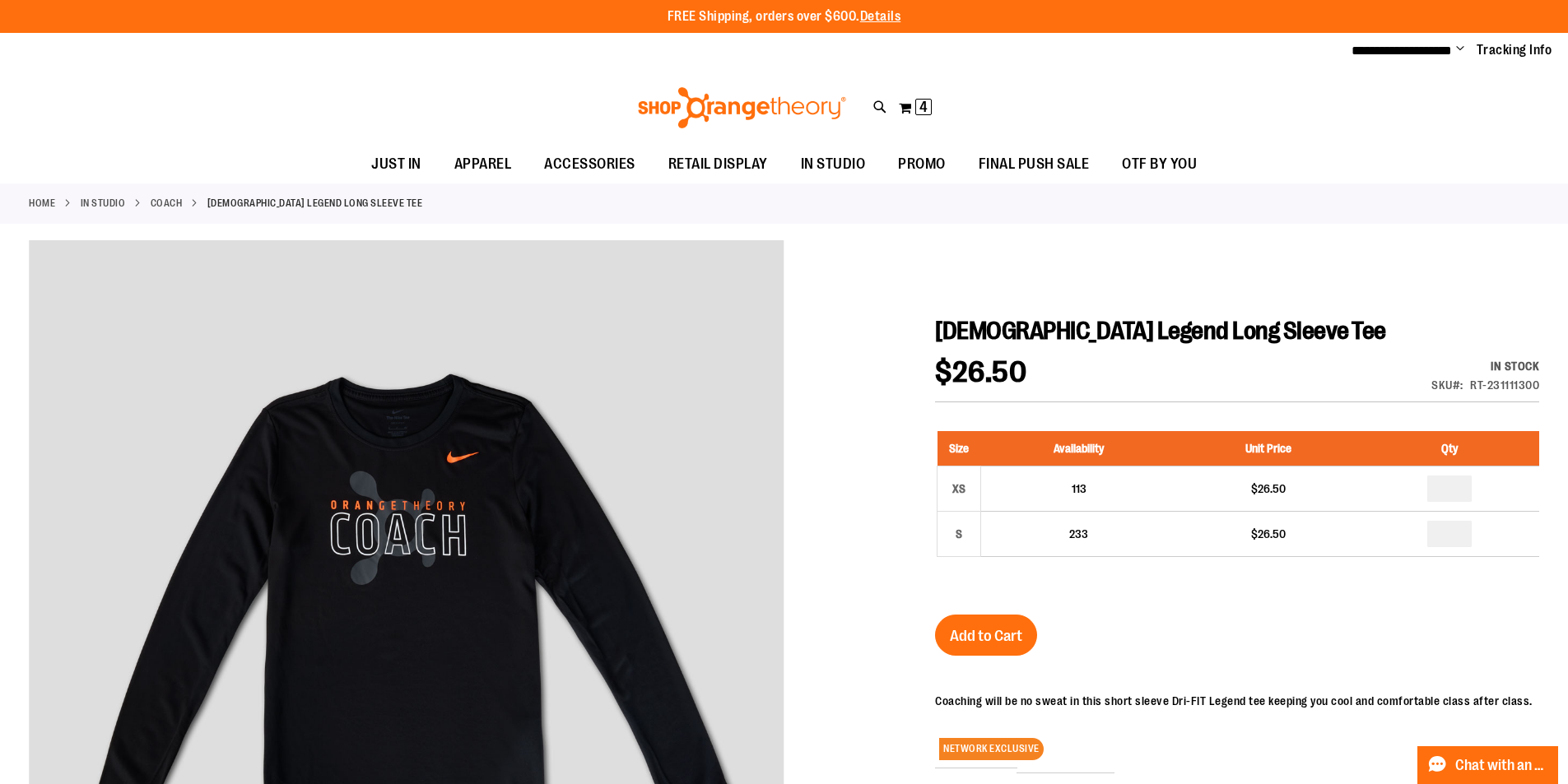
click at [1450, 341] on h1 "[DEMOGRAPHIC_DATA] Legend Long Sleeve Tee" at bounding box center [1237, 331] width 604 height 29
drag, startPoint x: 1469, startPoint y: 383, endPoint x: 1538, endPoint y: 384, distance: 69.0
click at [1538, 384] on div "SKU RT-231111300" at bounding box center [1485, 385] width 108 height 16
copy div "RT-231111300"
click at [966, 629] on span "Add to Cart" at bounding box center [986, 635] width 73 height 18
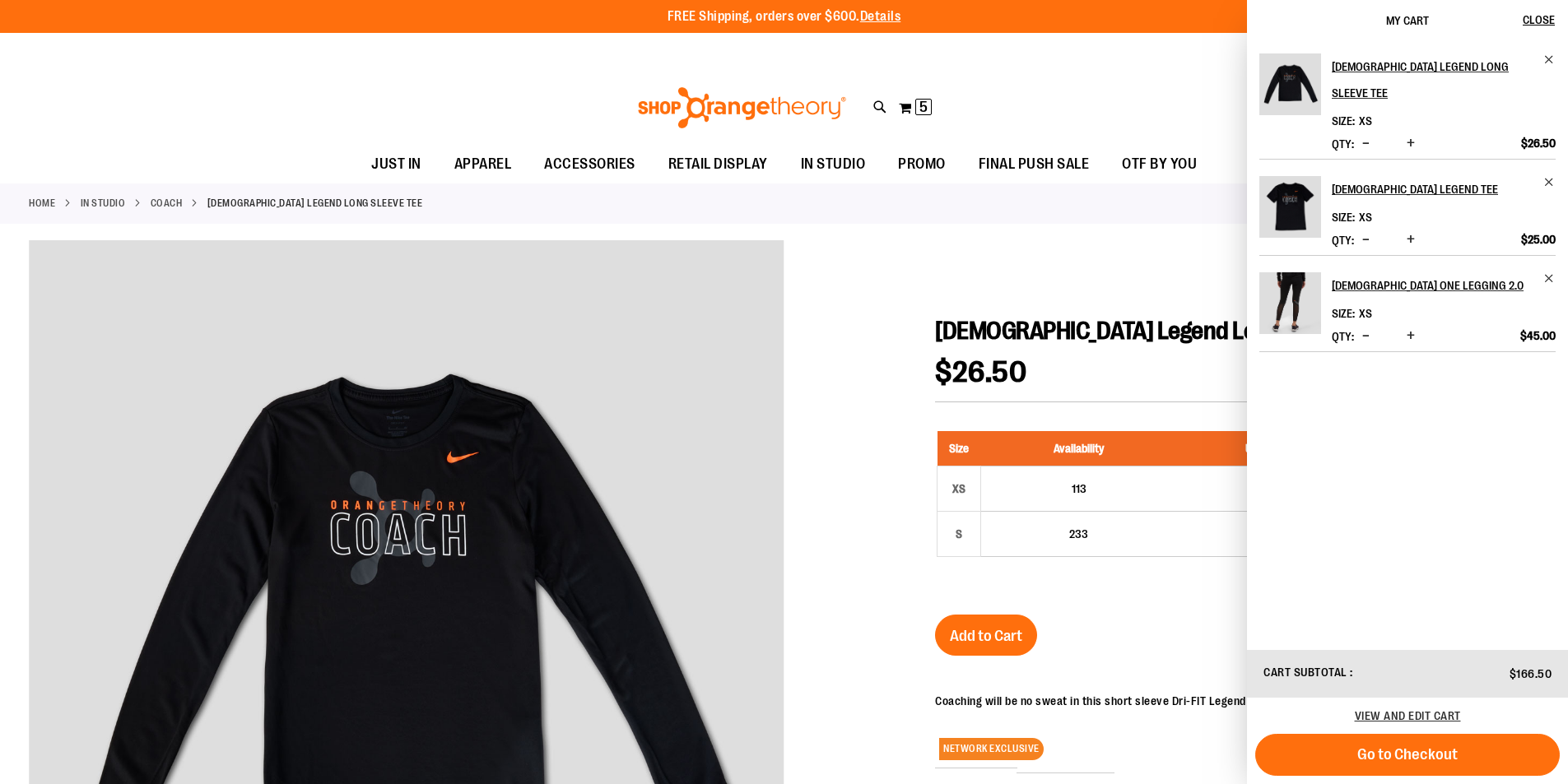
click at [895, 266] on div at bounding box center [783, 663] width 1510 height 845
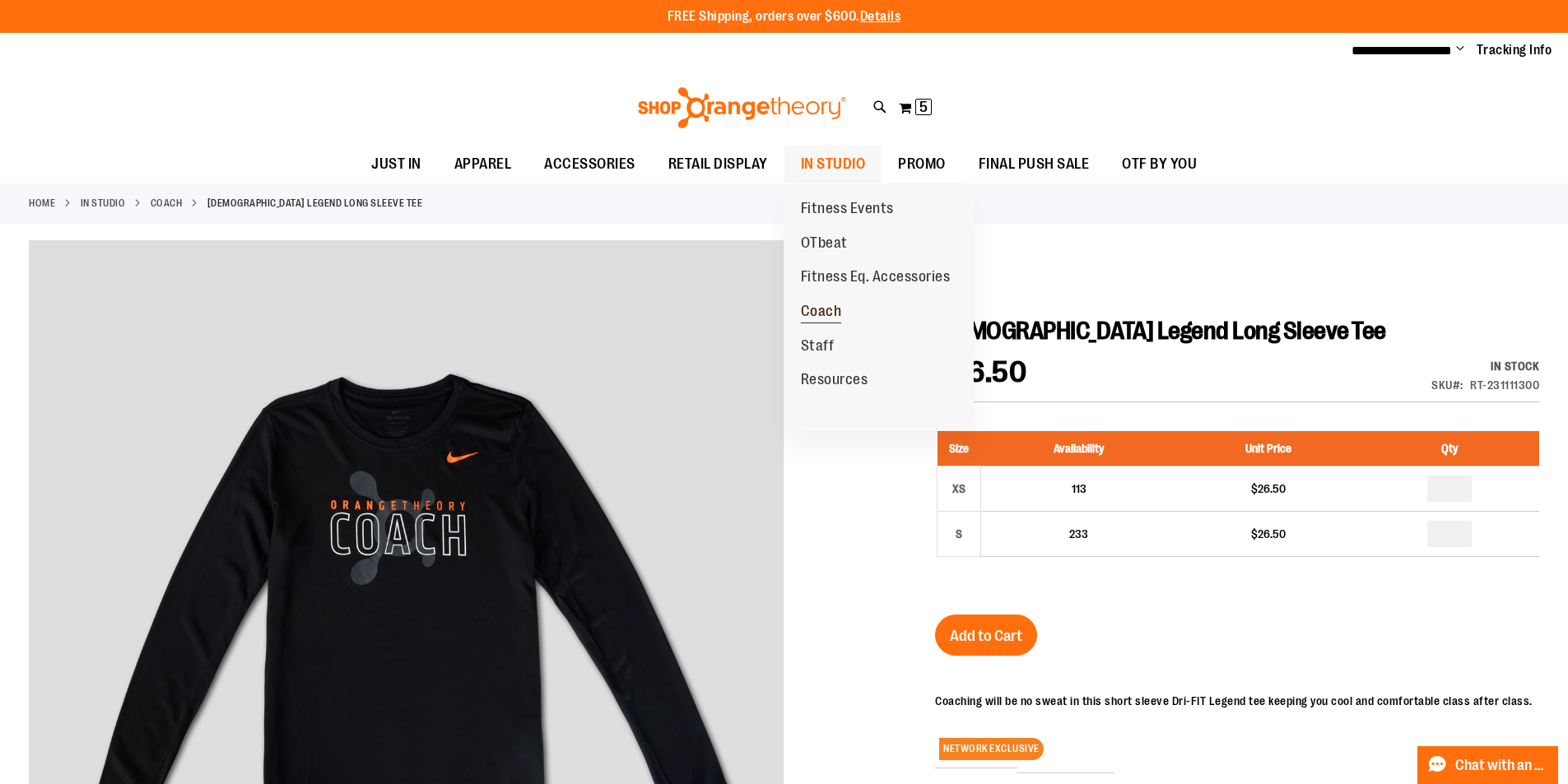
click at [826, 309] on span "Coach" at bounding box center [821, 313] width 41 height 21
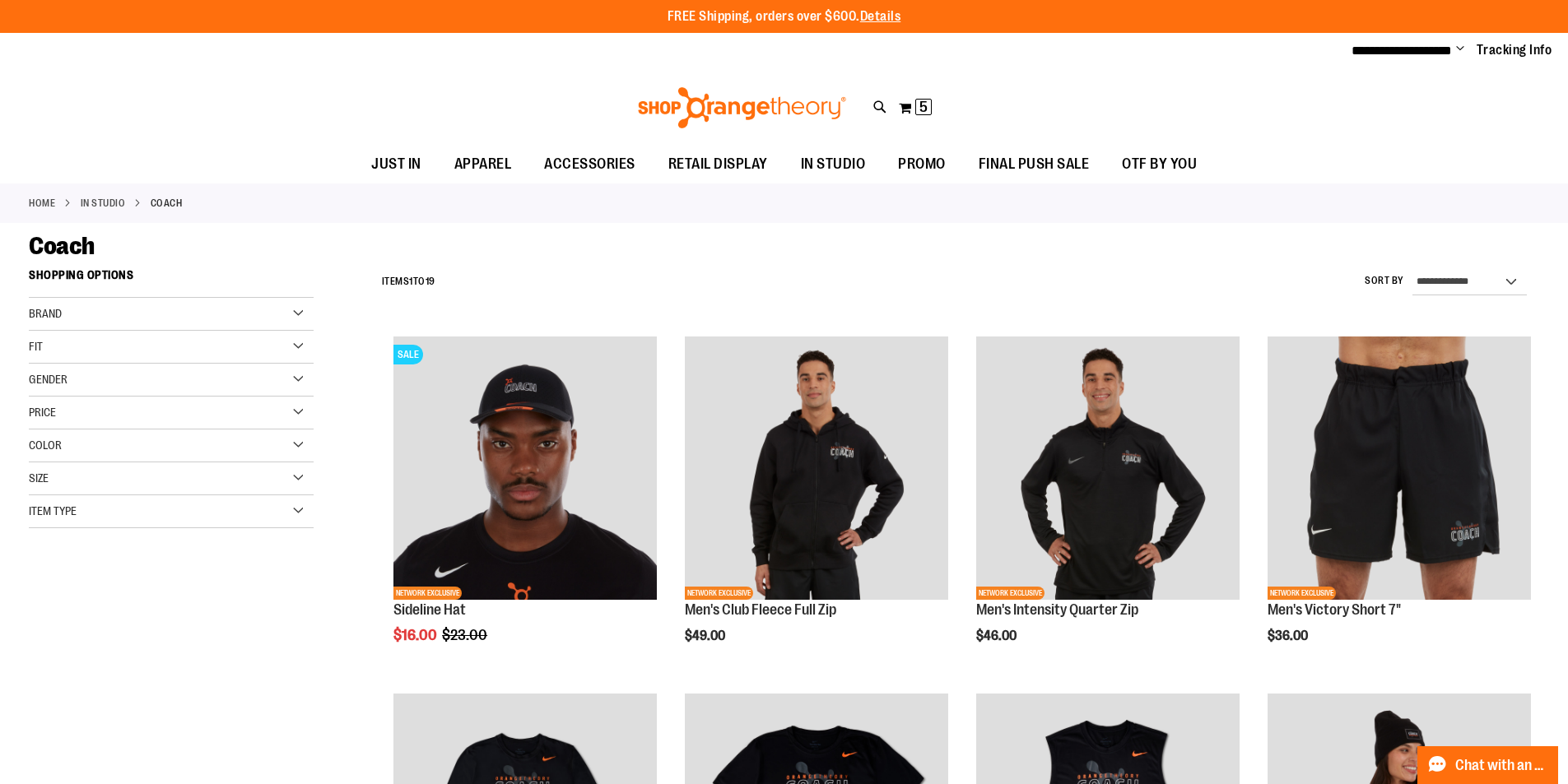
type input "**********"
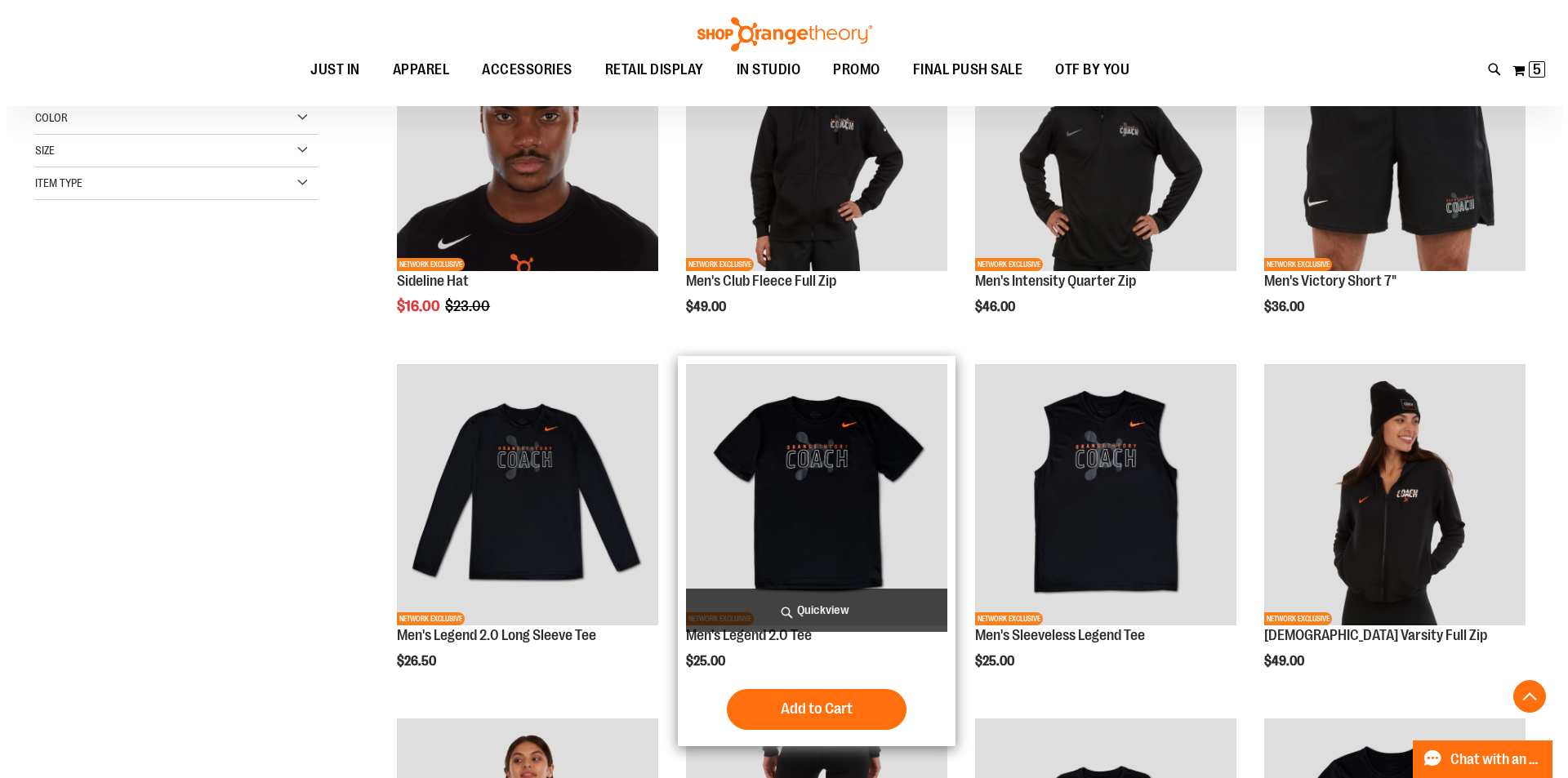
scroll to position [407, 0]
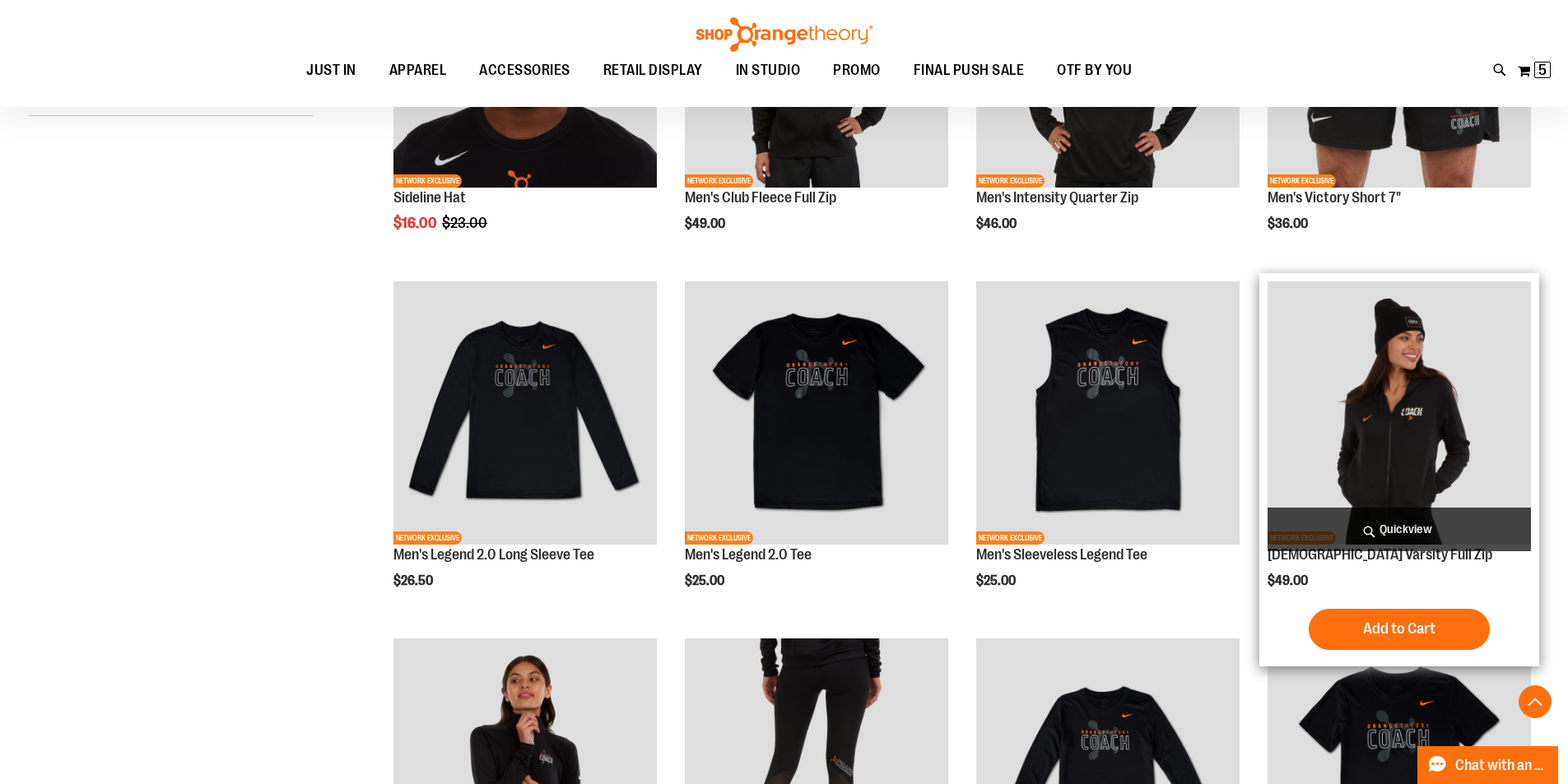
click at [1418, 535] on span "Quickview" at bounding box center [1399, 529] width 264 height 43
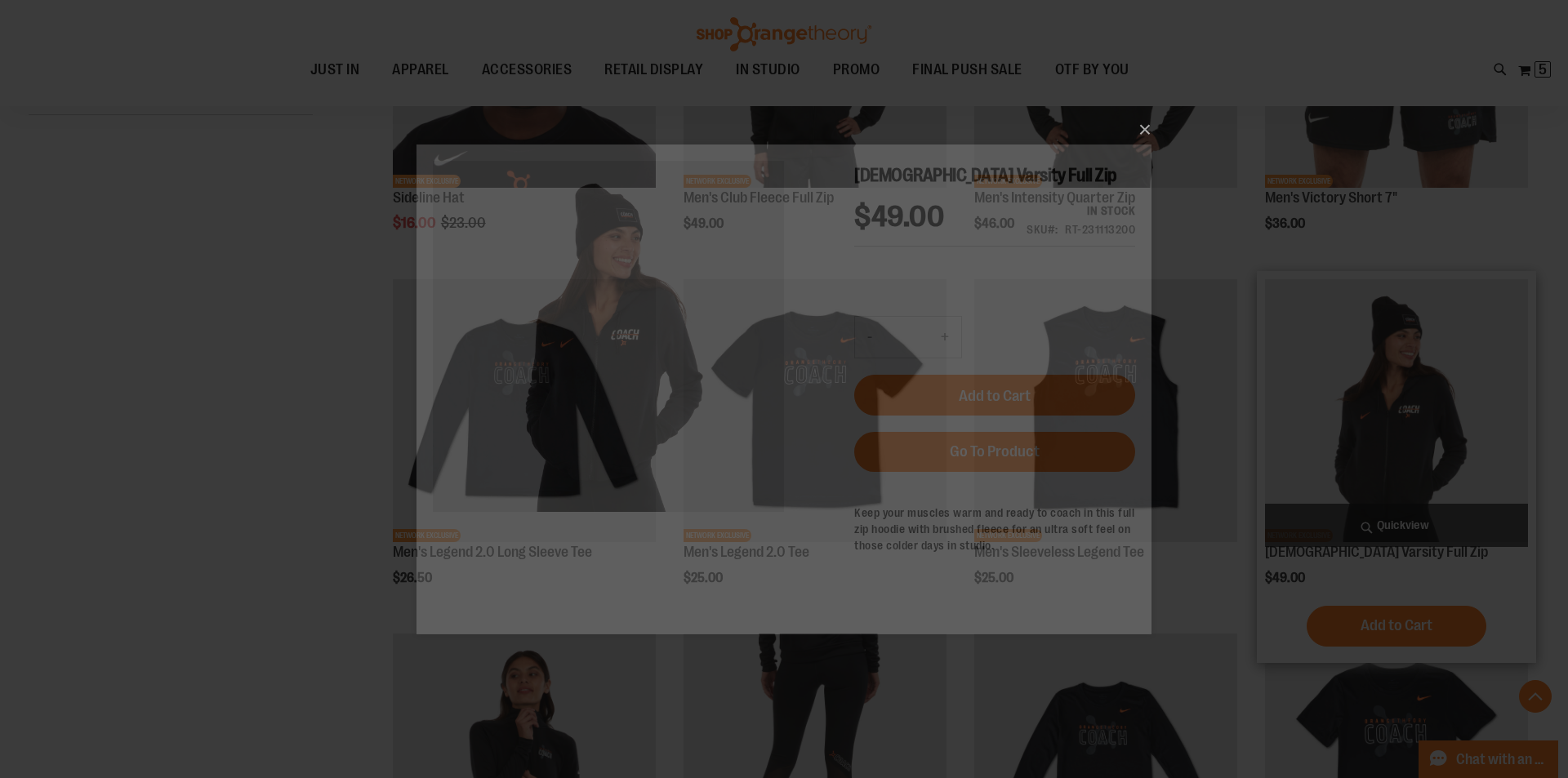
scroll to position [0, 0]
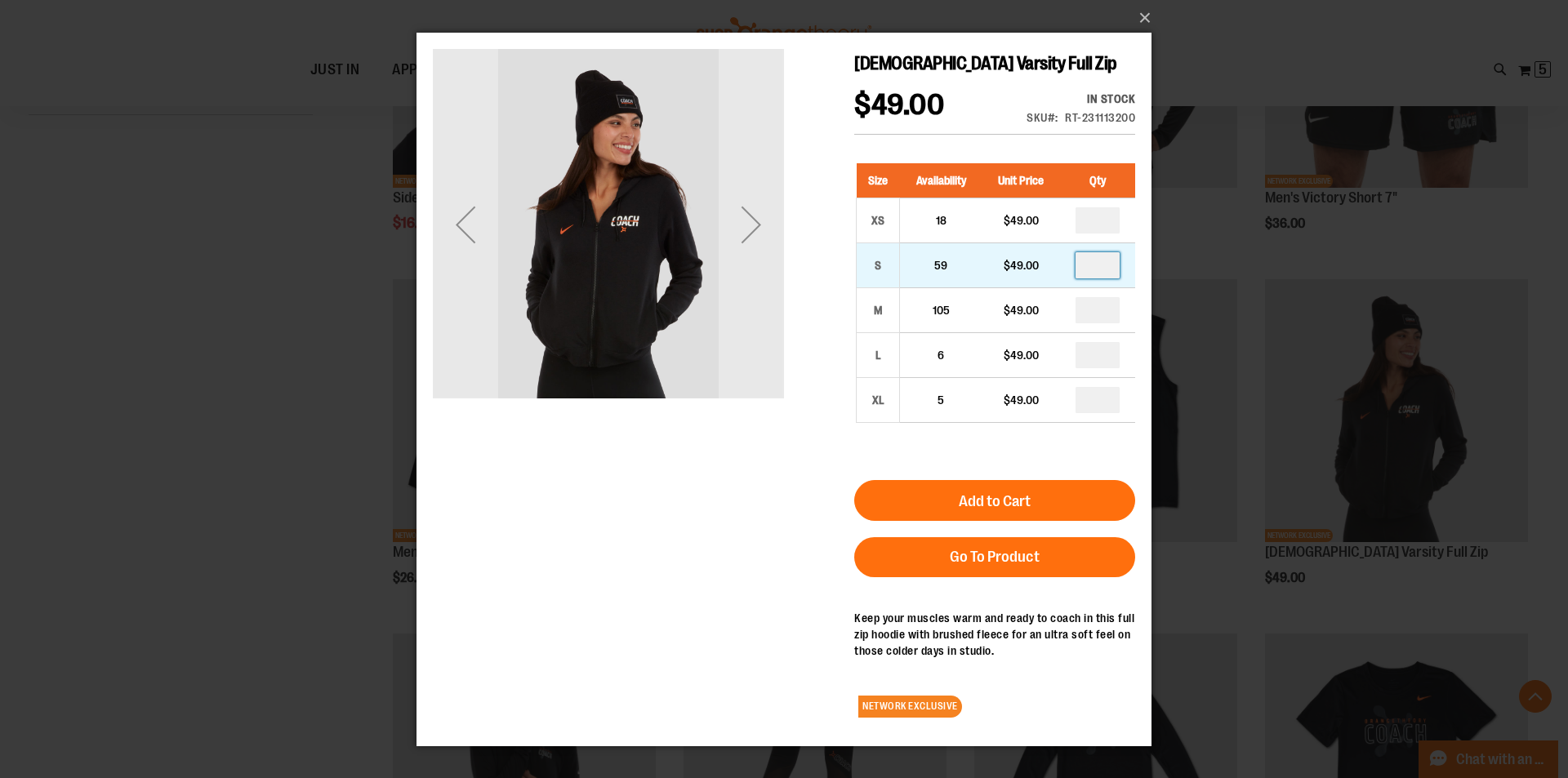
drag, startPoint x: 1114, startPoint y: 260, endPoint x: 1072, endPoint y: 274, distance: 44.3
click at [1072, 274] on td at bounding box center [1098, 266] width 75 height 45
type input "*"
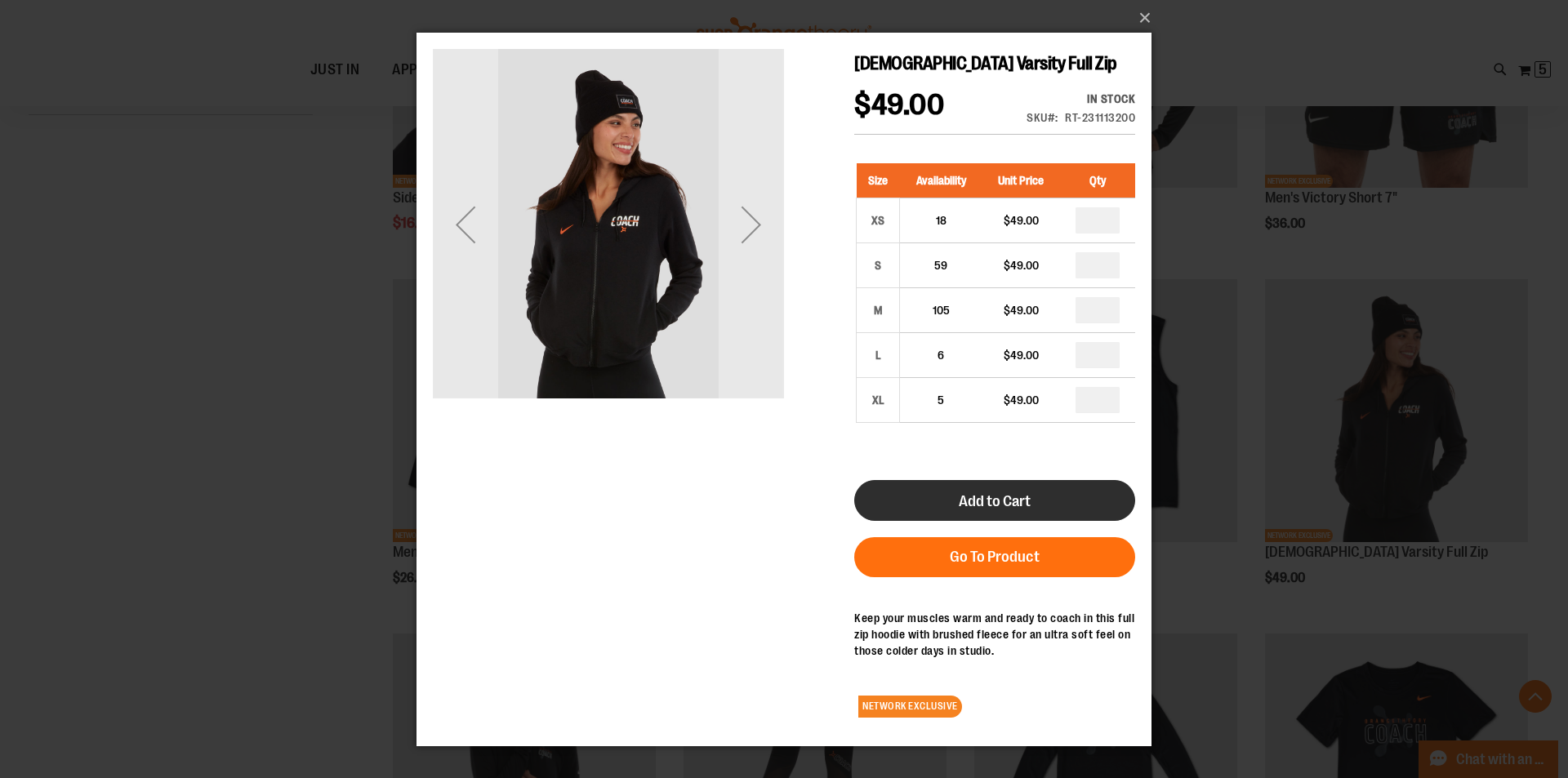
click at [1014, 507] on span "Add to Cart" at bounding box center [995, 501] width 72 height 18
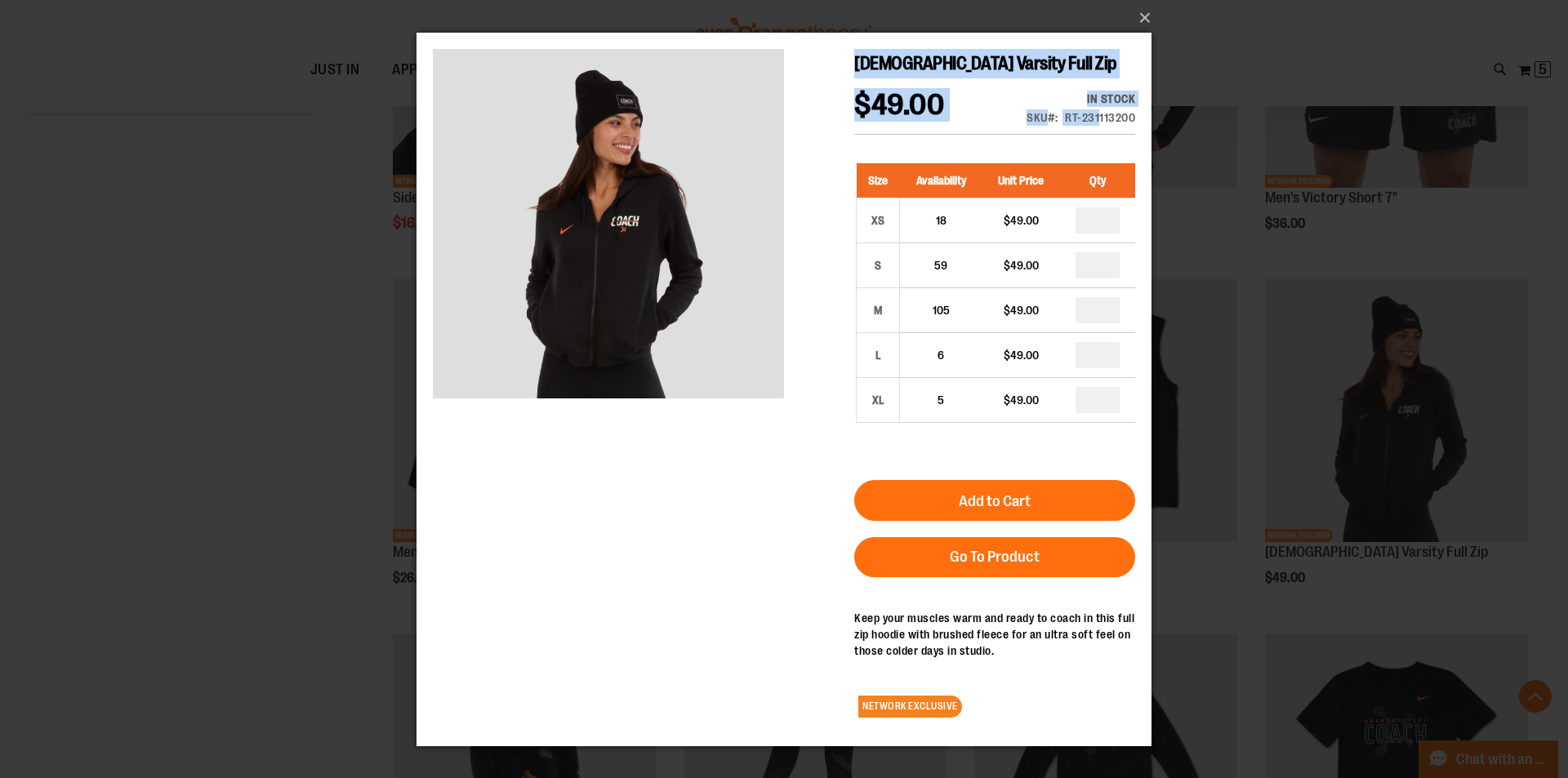
drag, startPoint x: 1136, startPoint y: 118, endPoint x: 1098, endPoint y: 119, distance: 38.0
click at [1098, 119] on main "Ladies Varsity Full Zip $49.00 In stock Only %1 left SKU RT-231113200 Size Avai…" at bounding box center [784, 389] width 735 height 714
click at [1065, 117] on div "RT-231113200" at bounding box center [1100, 118] width 70 height 16
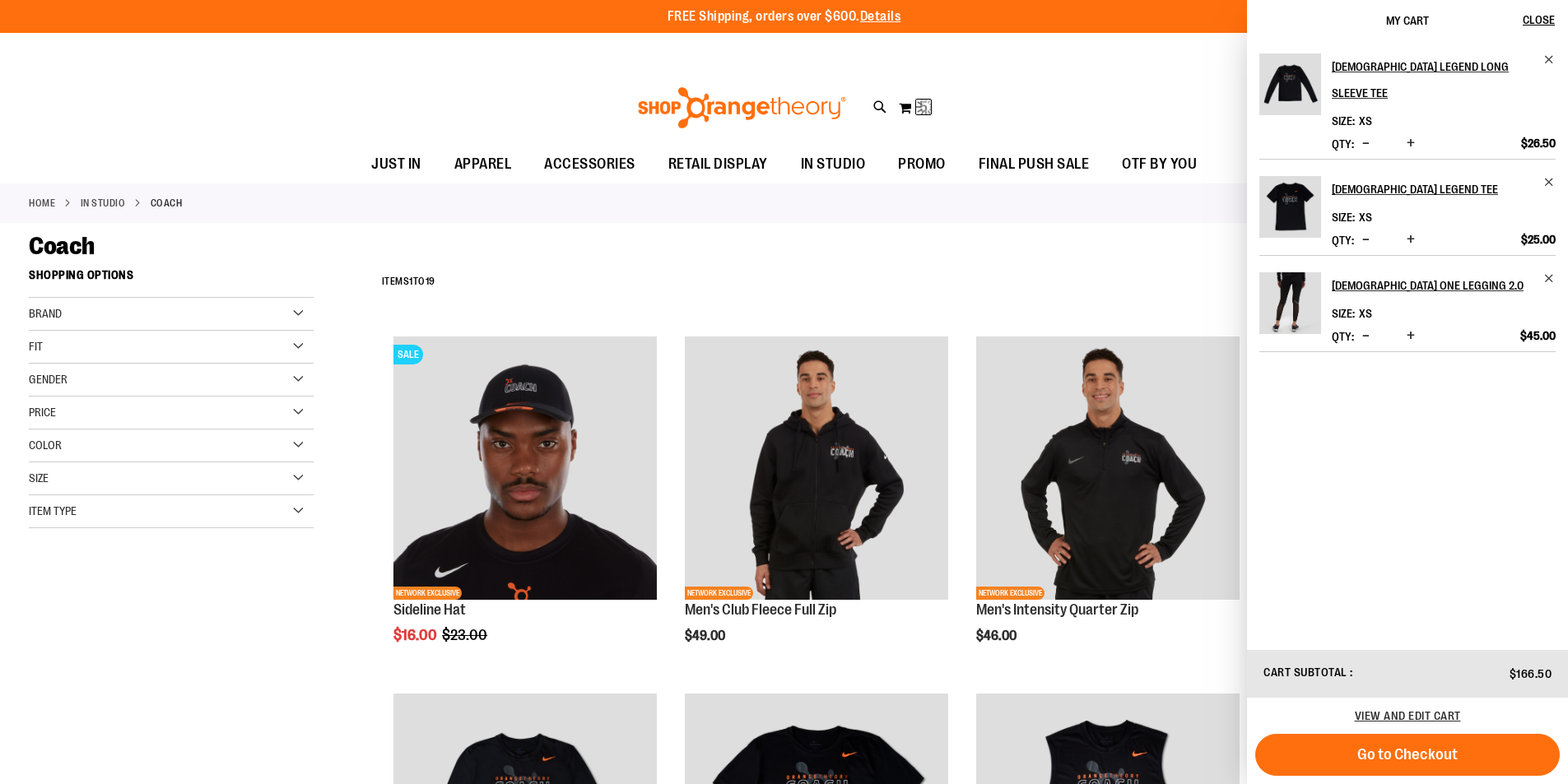
drag, startPoint x: 653, startPoint y: 86, endPoint x: 1142, endPoint y: 229, distance: 509.5
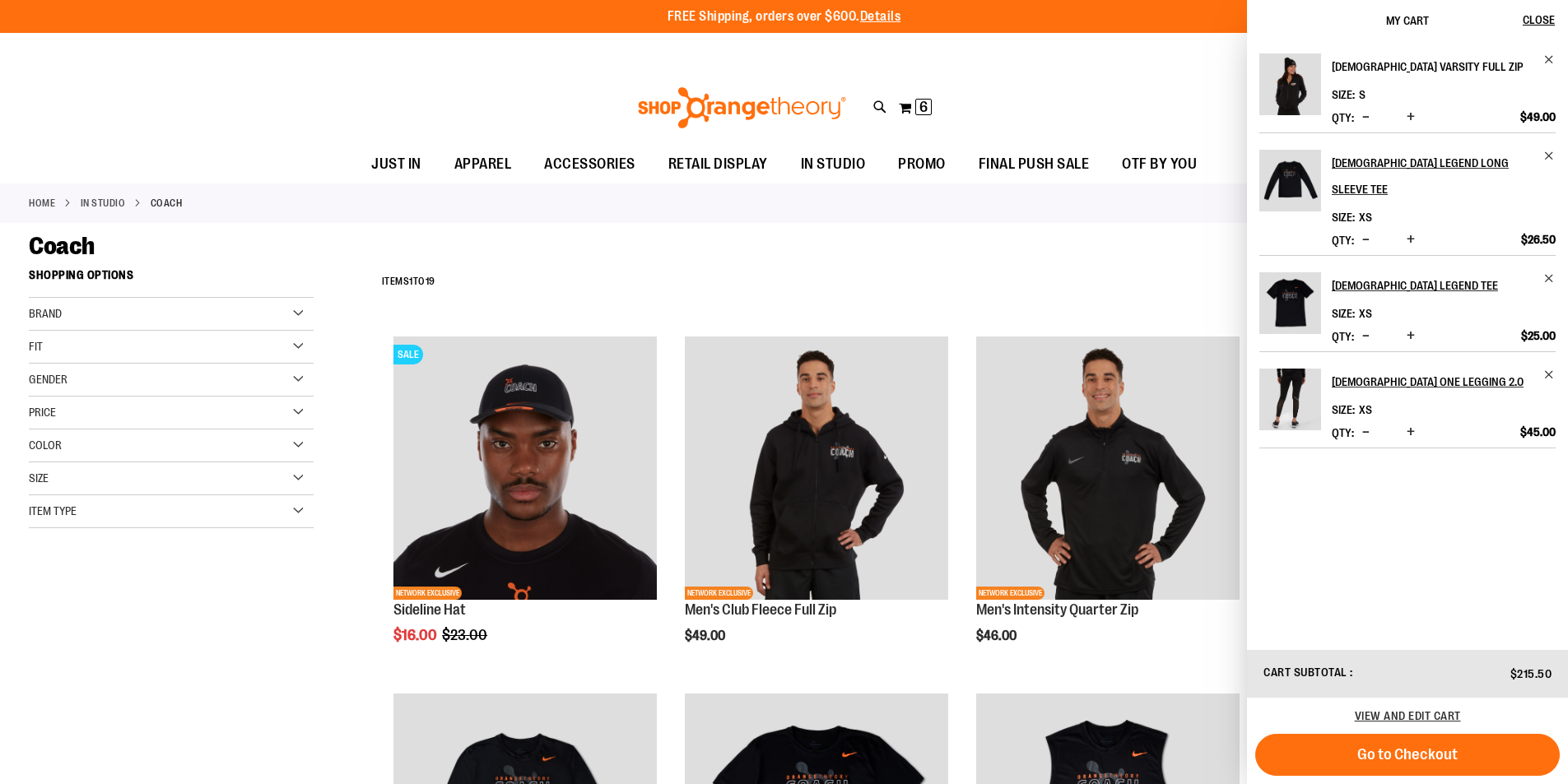
click at [1364, 65] on h2 "[DEMOGRAPHIC_DATA] Varsity Full Zip" at bounding box center [1431, 67] width 201 height 26
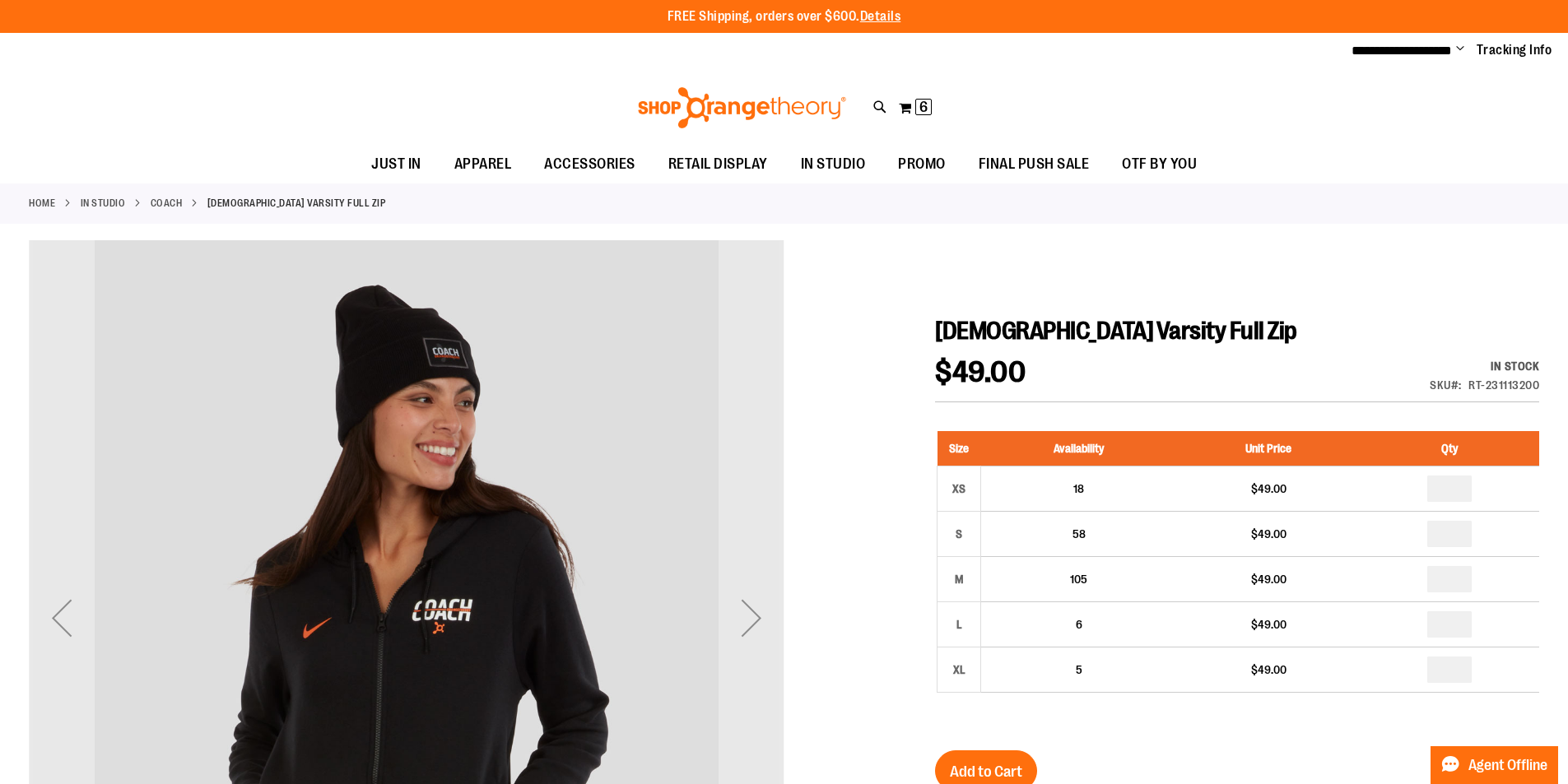
type input "**********"
drag, startPoint x: 1538, startPoint y: 385, endPoint x: 1469, endPoint y: 386, distance: 69.0
click at [1469, 386] on div "RT-231113200" at bounding box center [1503, 385] width 71 height 16
copy div "RT-231113200"
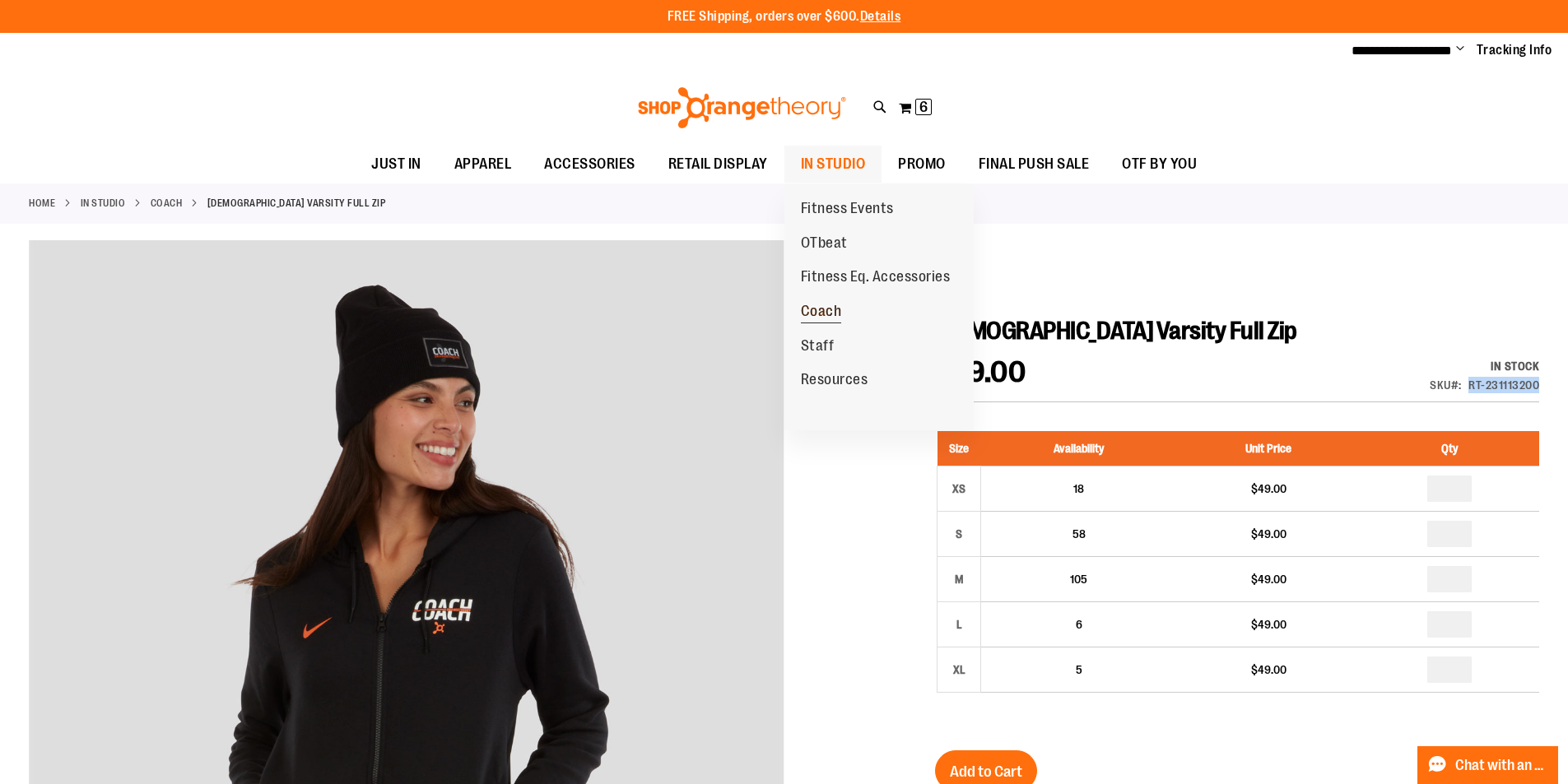
click at [826, 303] on span "Coach" at bounding box center [821, 313] width 41 height 21
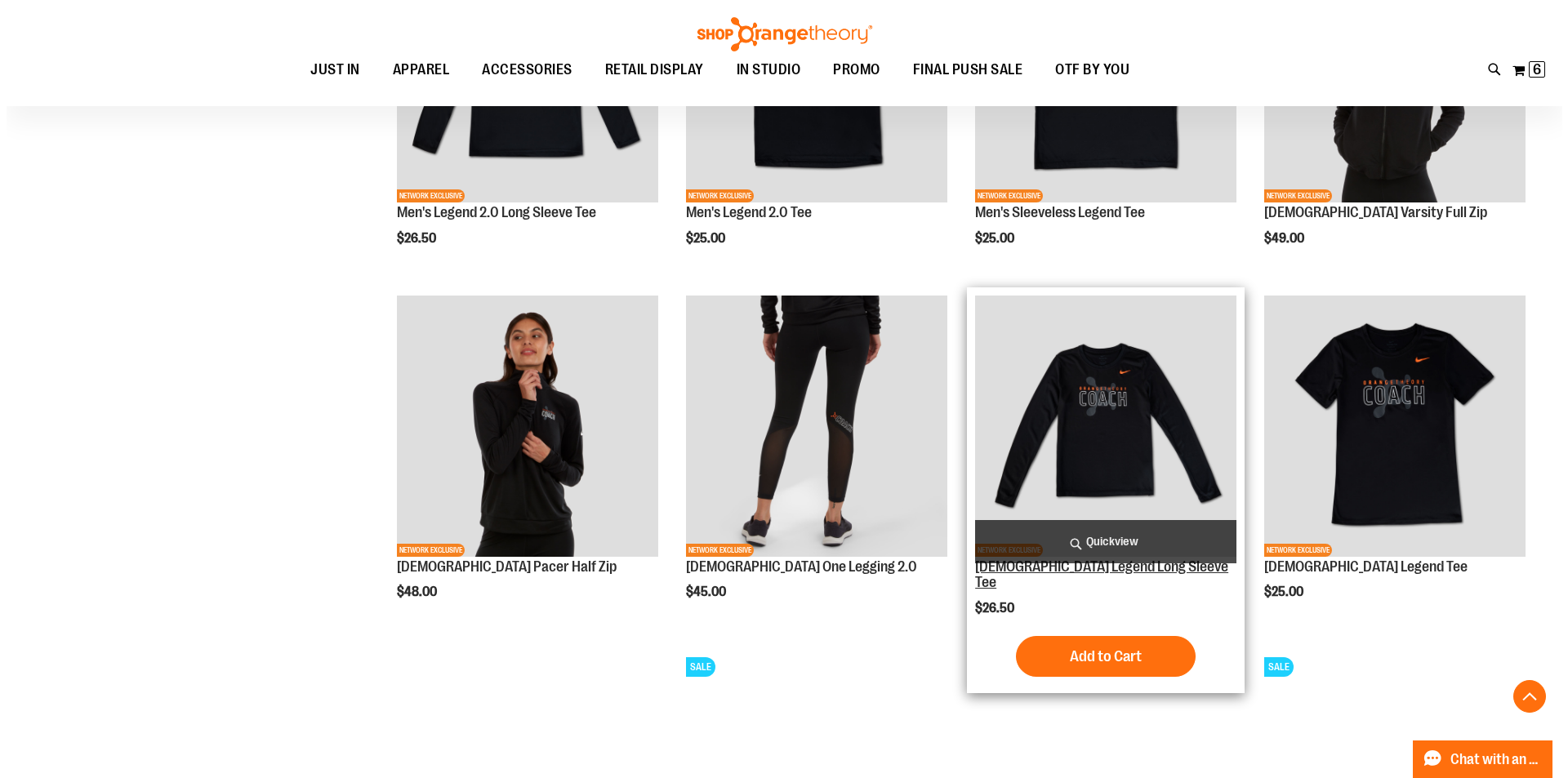
scroll to position [816, 0]
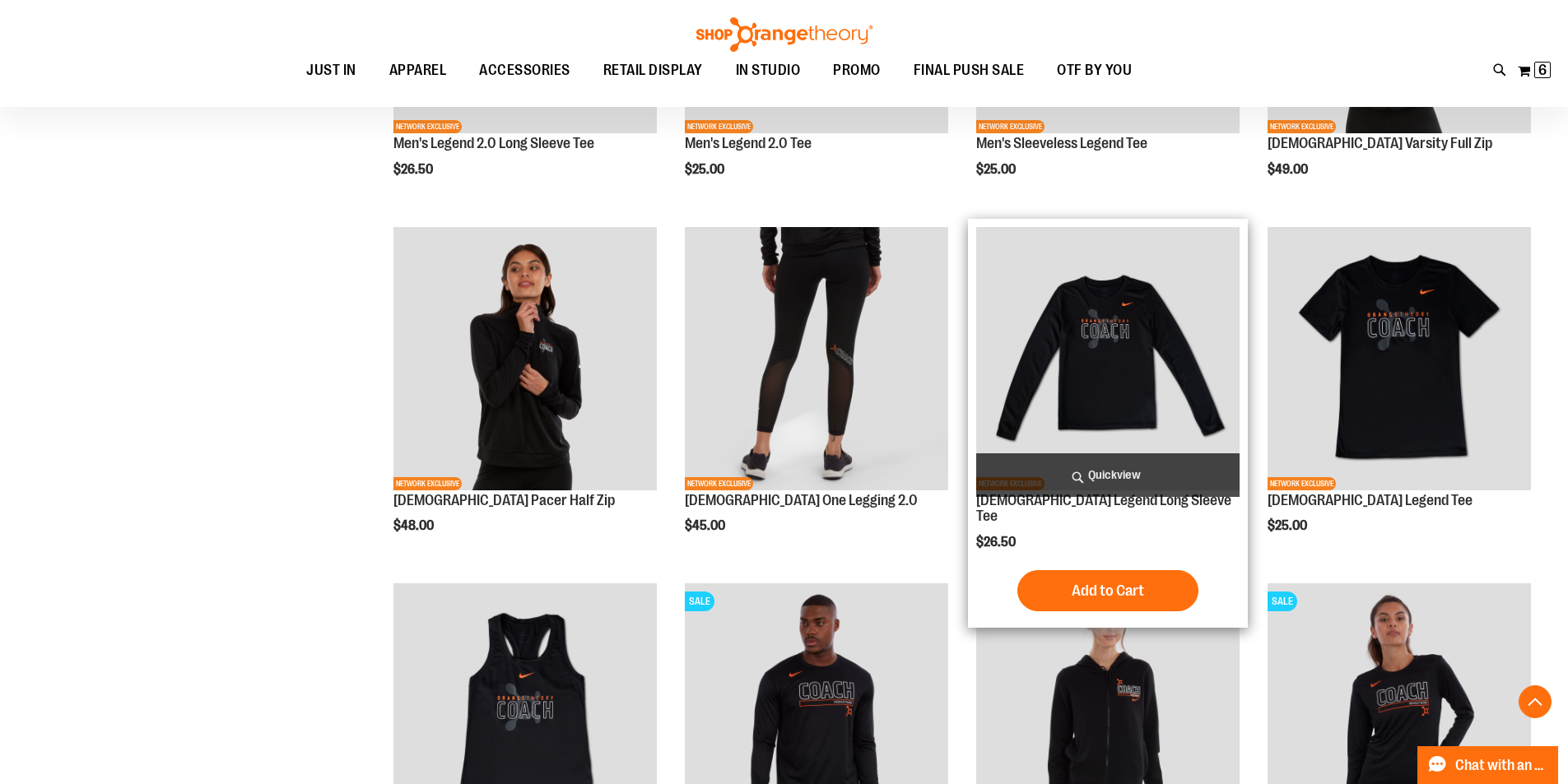
type input "**********"
click at [1119, 463] on span "Quickview" at bounding box center [1107, 475] width 264 height 43
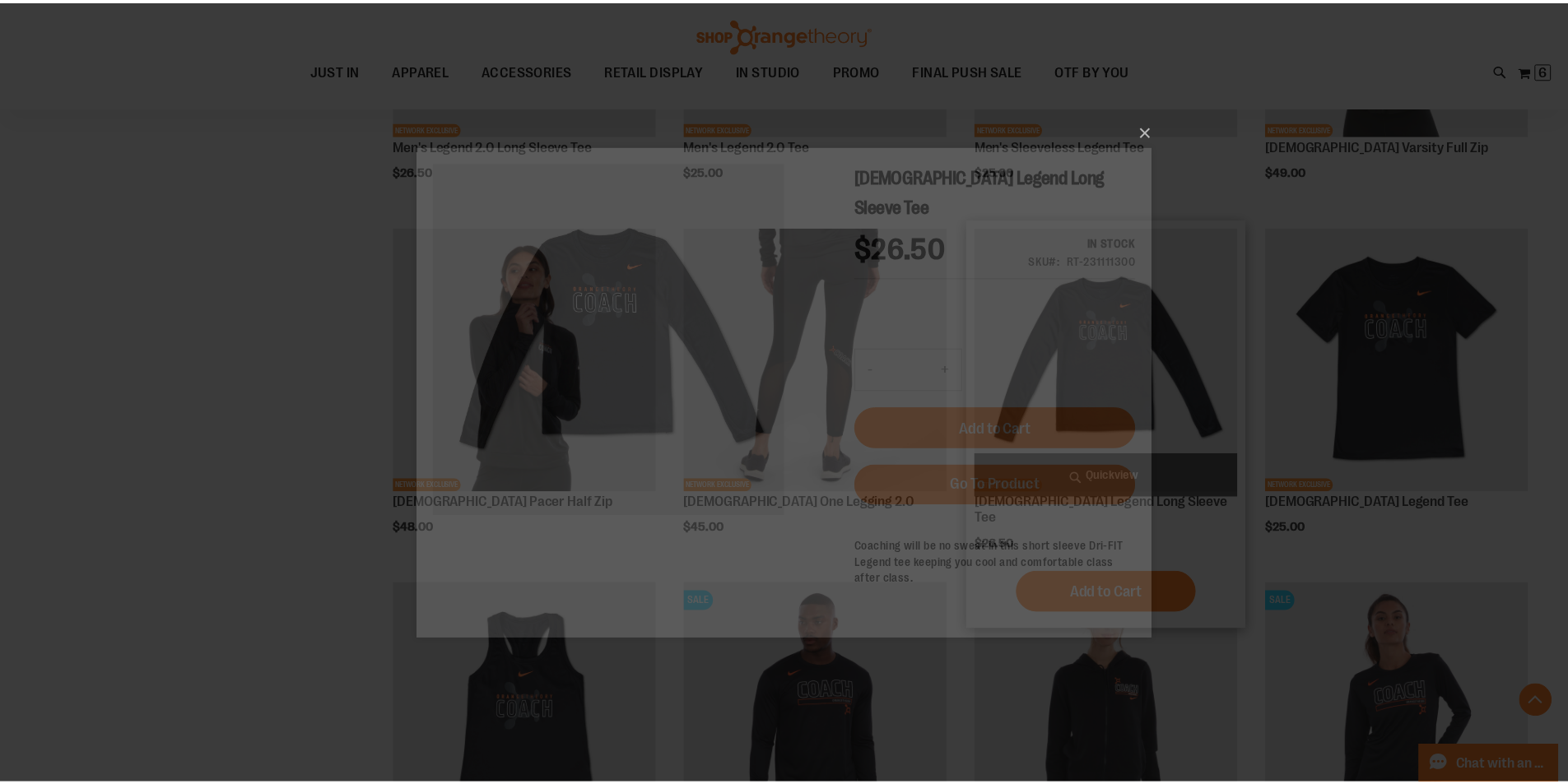
scroll to position [0, 0]
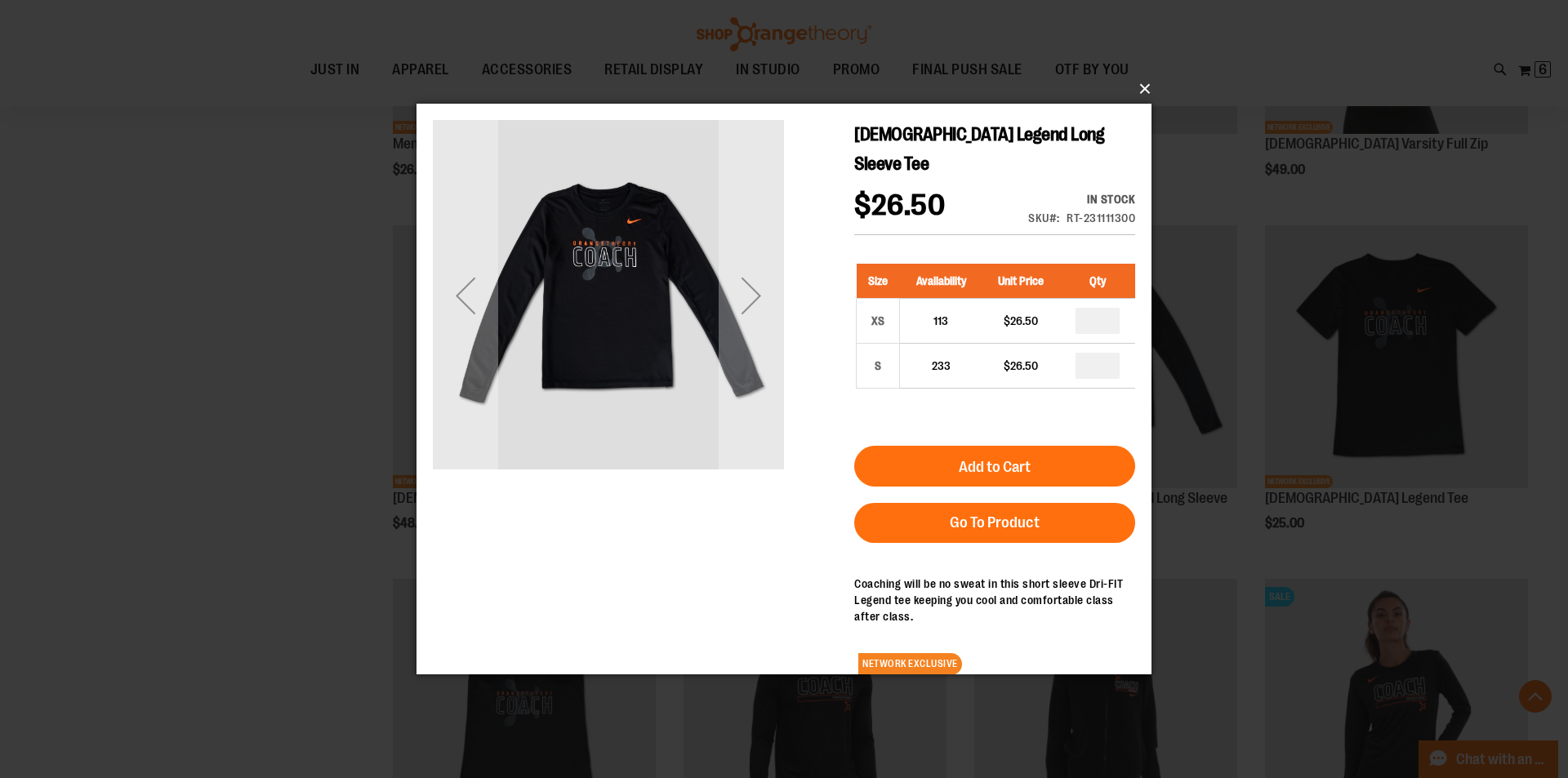
click at [1128, 87] on button "×" at bounding box center [788, 89] width 735 height 36
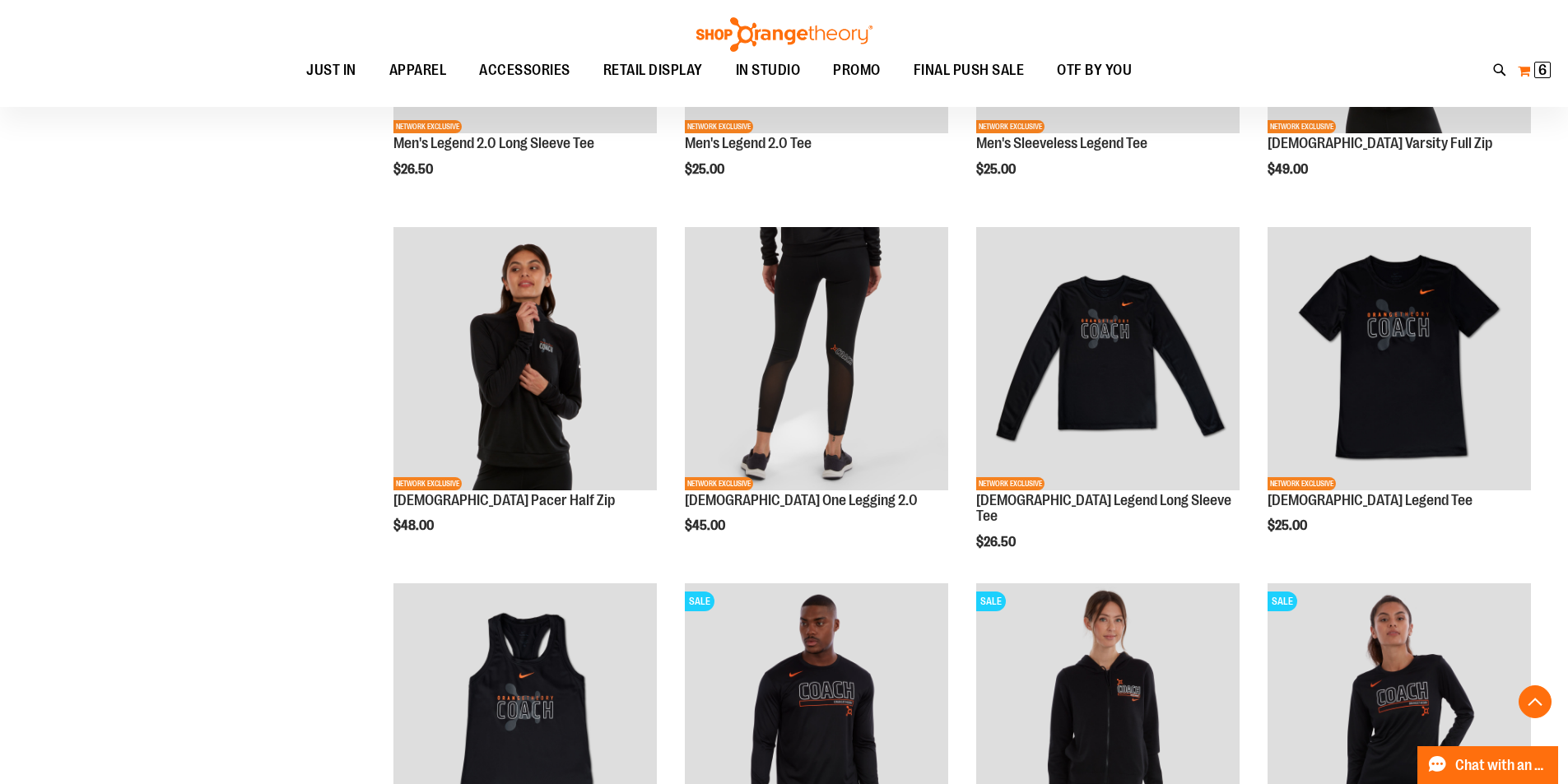
click at [1537, 78] on button "My Cart 6 6 items" at bounding box center [1534, 71] width 35 height 26
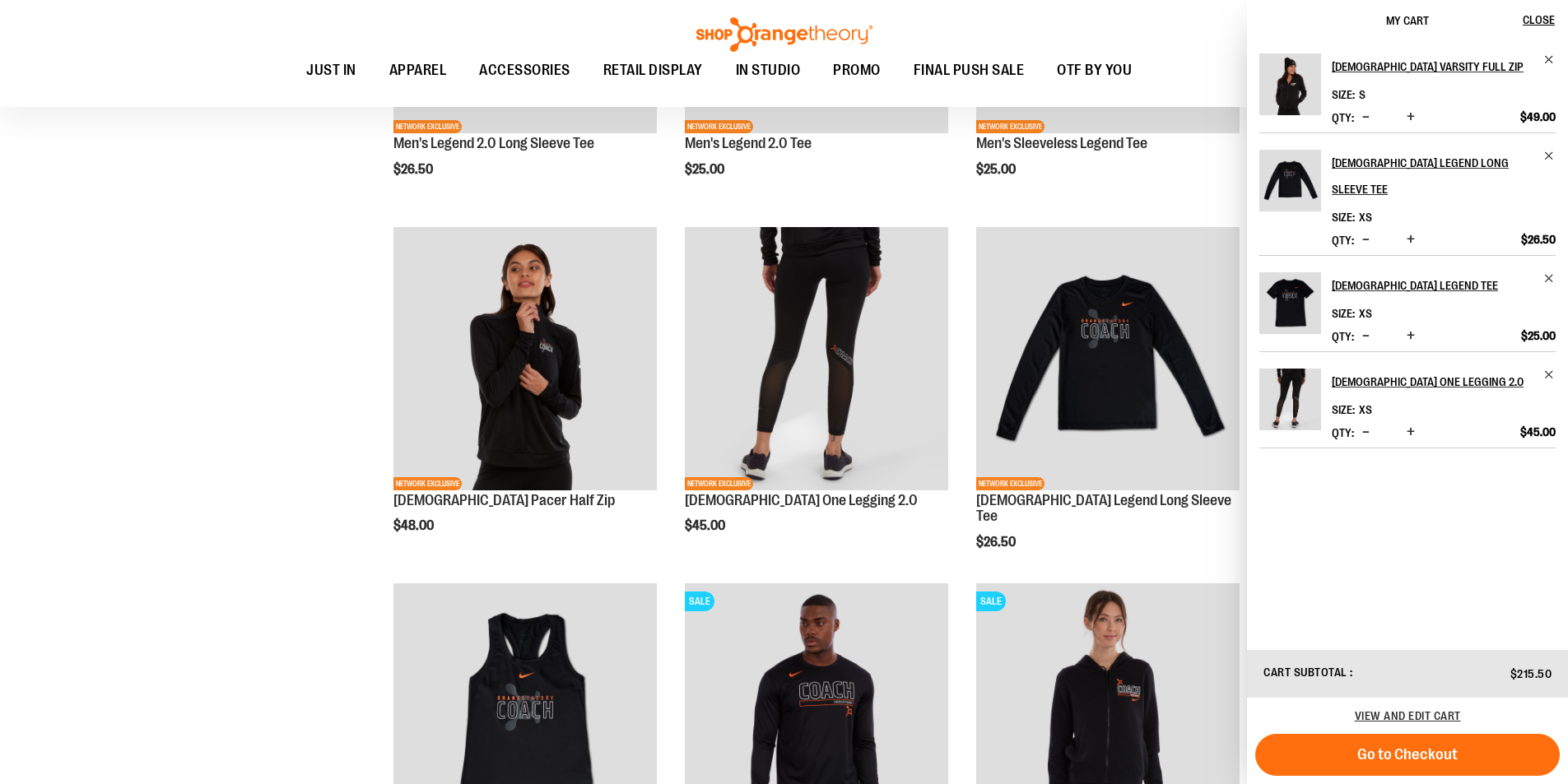
click at [180, 346] on div "**********" at bounding box center [783, 412] width 1510 height 1950
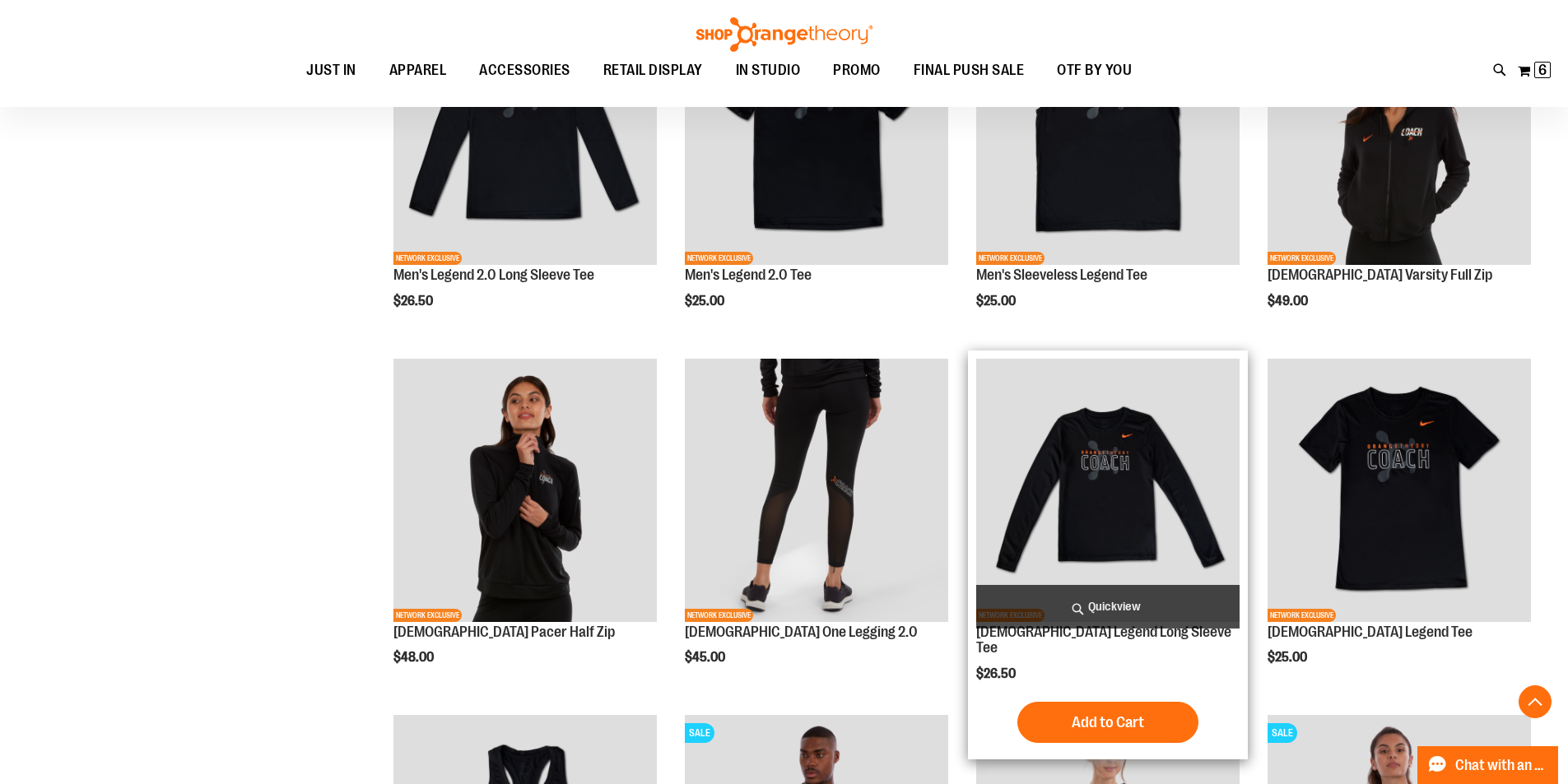
scroll to position [493, 0]
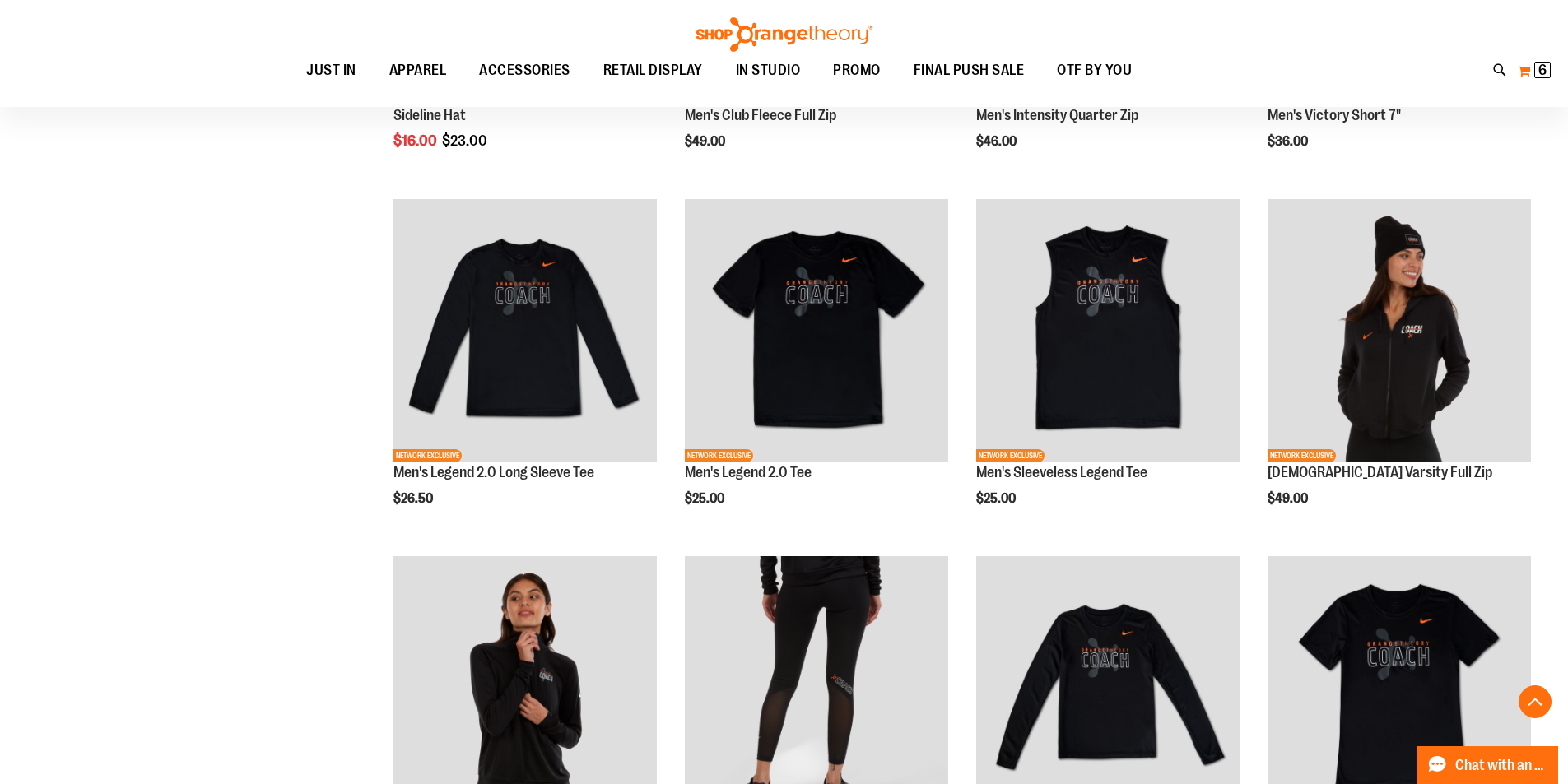
click at [1541, 78] on button "My Cart 6 6 items" at bounding box center [1534, 71] width 35 height 26
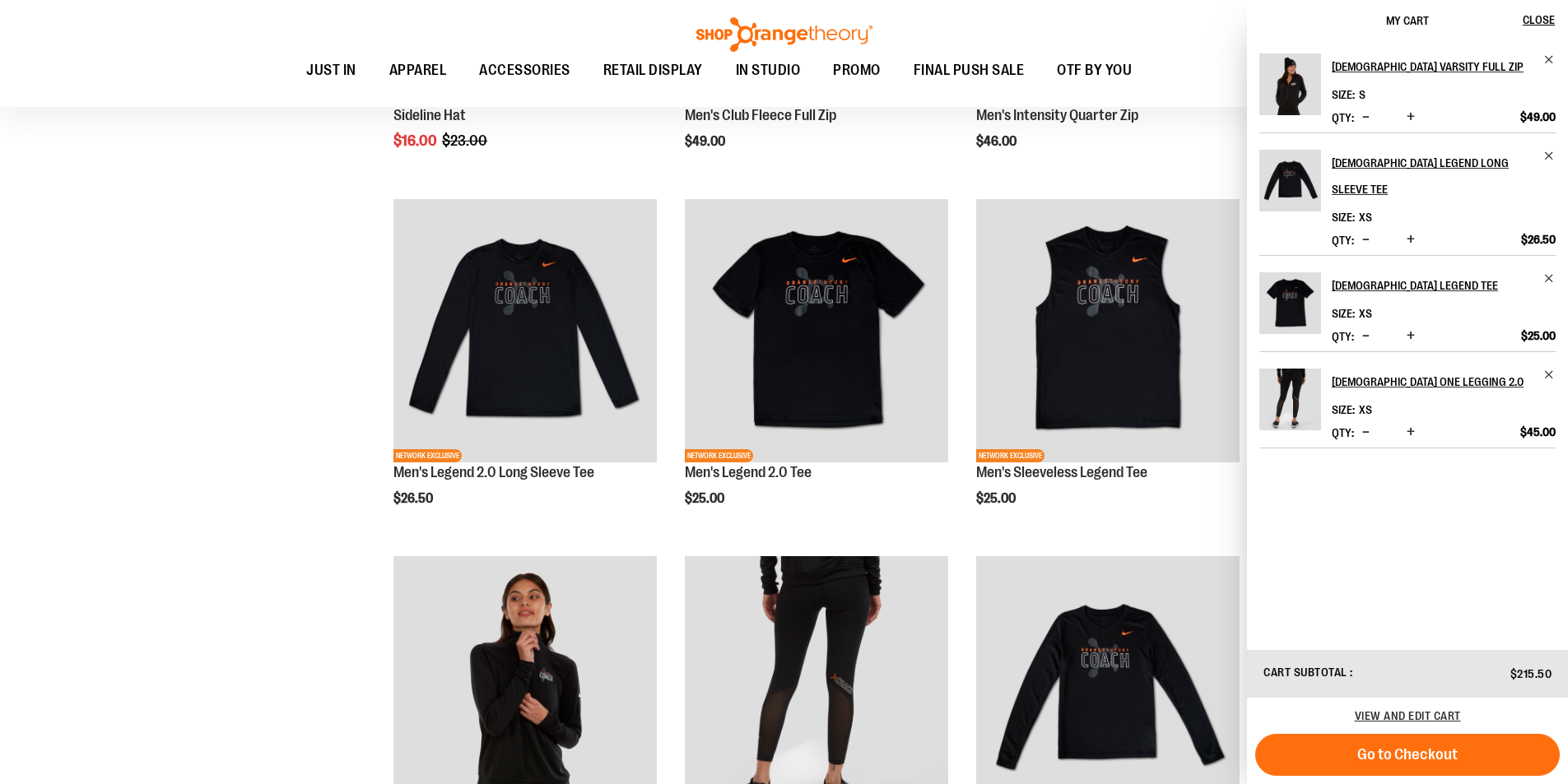
click at [115, 471] on div "**********" at bounding box center [783, 742] width 1510 height 1950
